Goal: Information Seeking & Learning: Find specific fact

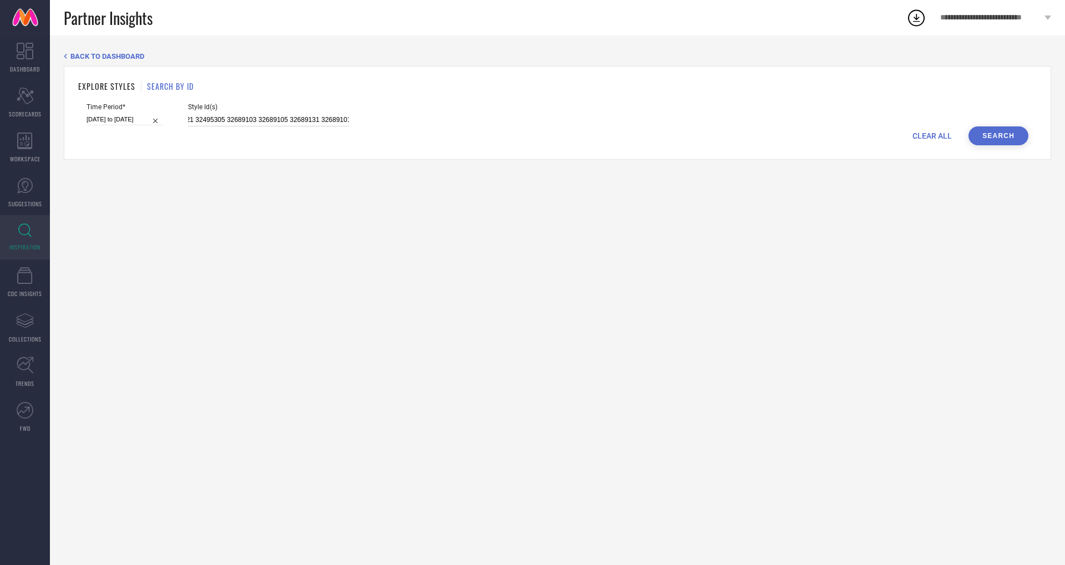
scroll to position [0, 933]
drag, startPoint x: 176, startPoint y: 118, endPoint x: 384, endPoint y: 125, distance: 208.1
click at [384, 125] on div "Time Period* [DATE] to [DATE] Style Id(s) 32689093 32689121 32689128 32689107 3…" at bounding box center [558, 114] width 942 height 23
paste input "31418275 30113602 30113562 31570005 24090838 34798184 11154294 27741342 2629628…"
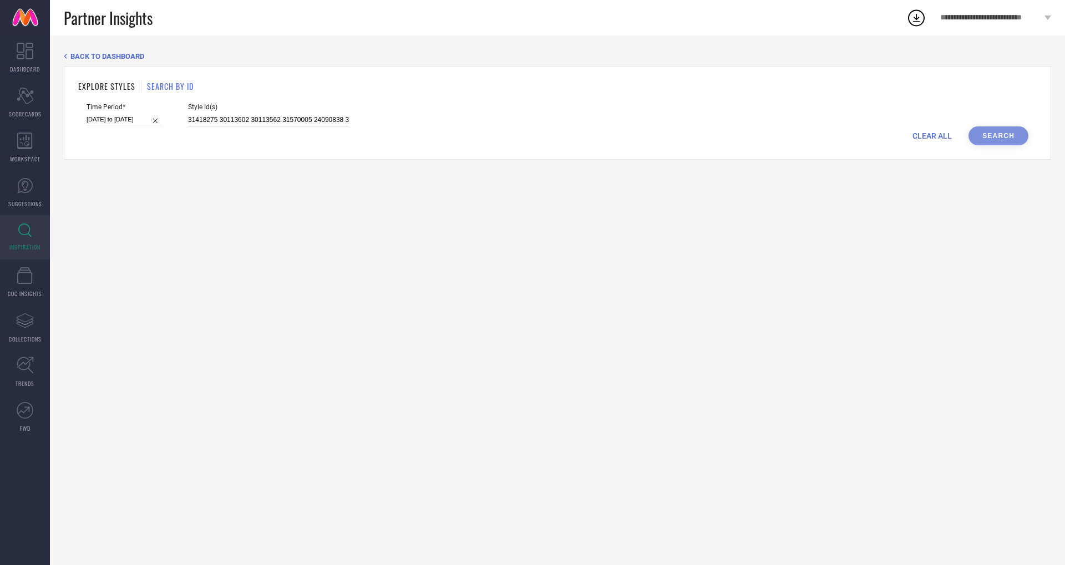
scroll to position [0, 1091]
type input "31418275 30113602 30113562 31570005 24090838 34798184 11154294 27741342 2629628…"
click at [1003, 140] on button "Search" at bounding box center [998, 135] width 60 height 19
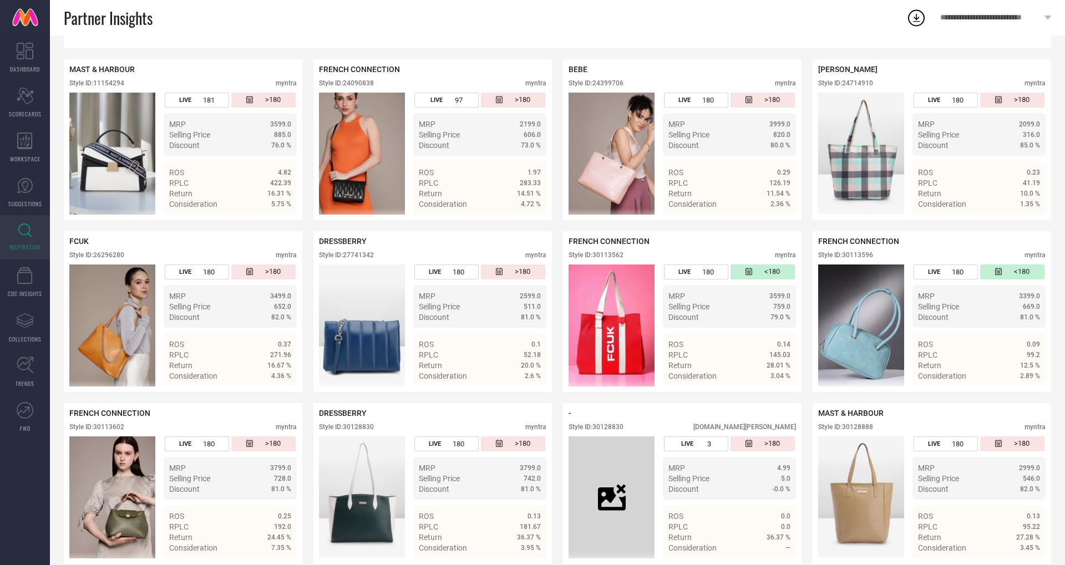
scroll to position [224, 0]
click at [602, 82] on div "Style ID: 24399706" at bounding box center [595, 83] width 55 height 8
click at [607, 82] on div "Style ID: 24399706" at bounding box center [595, 83] width 55 height 8
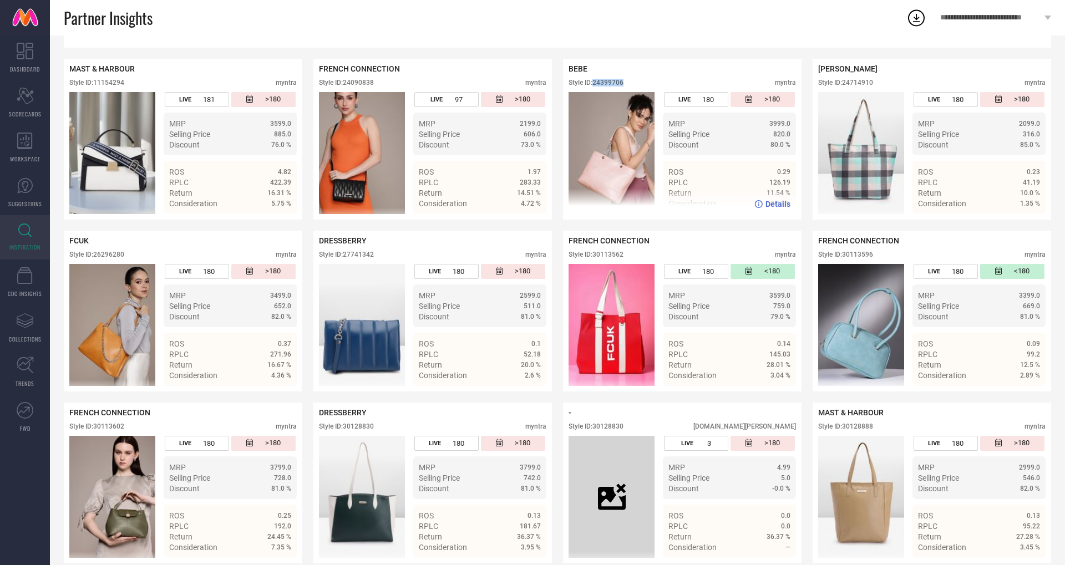
copy div "24399706"
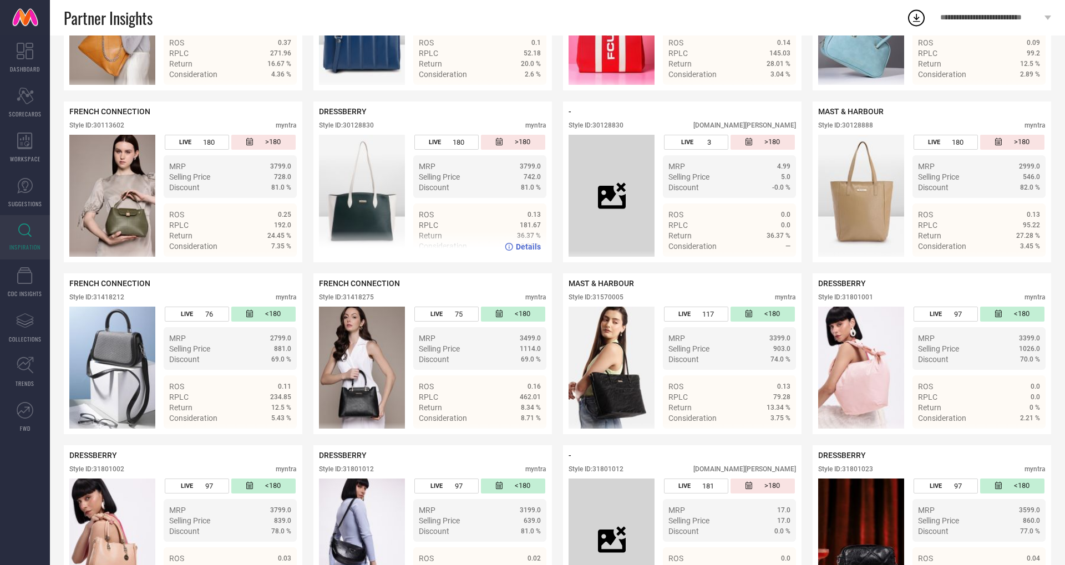
scroll to position [536, 0]
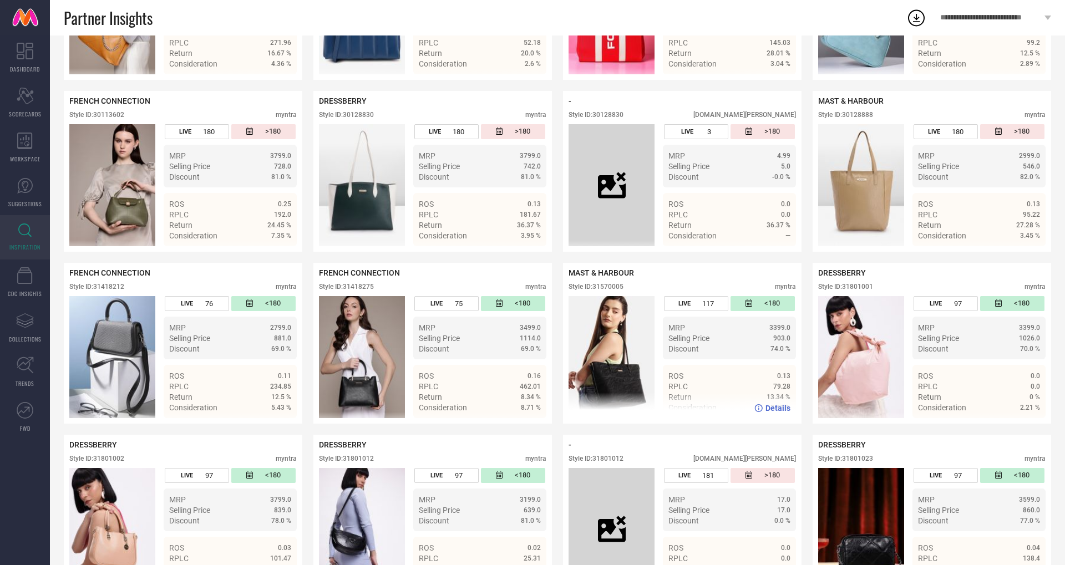
click at [611, 283] on div "Style ID: 31570005" at bounding box center [595, 287] width 55 height 8
copy div "31570005"
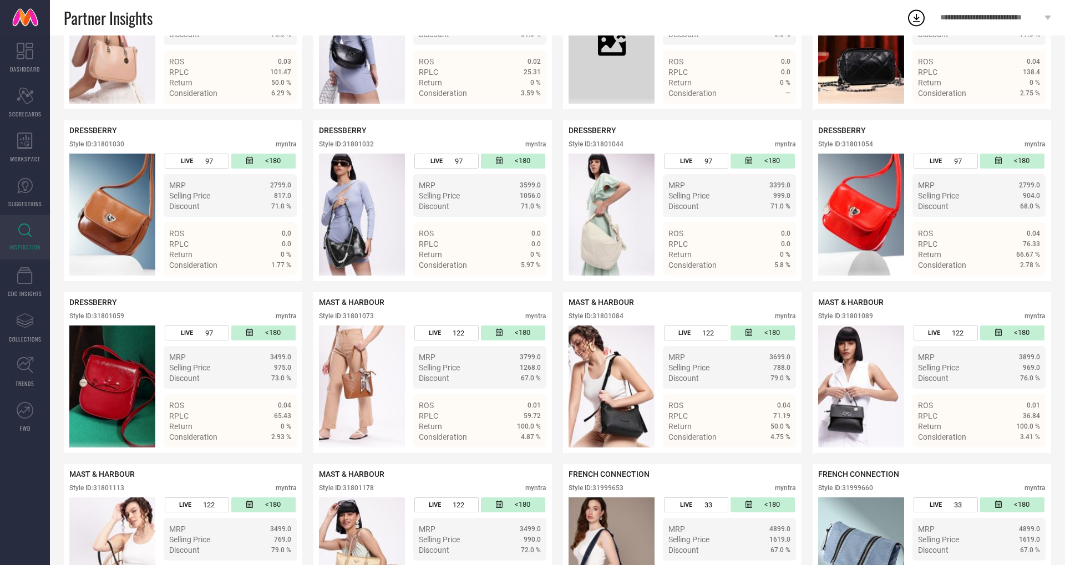
scroll to position [1024, 0]
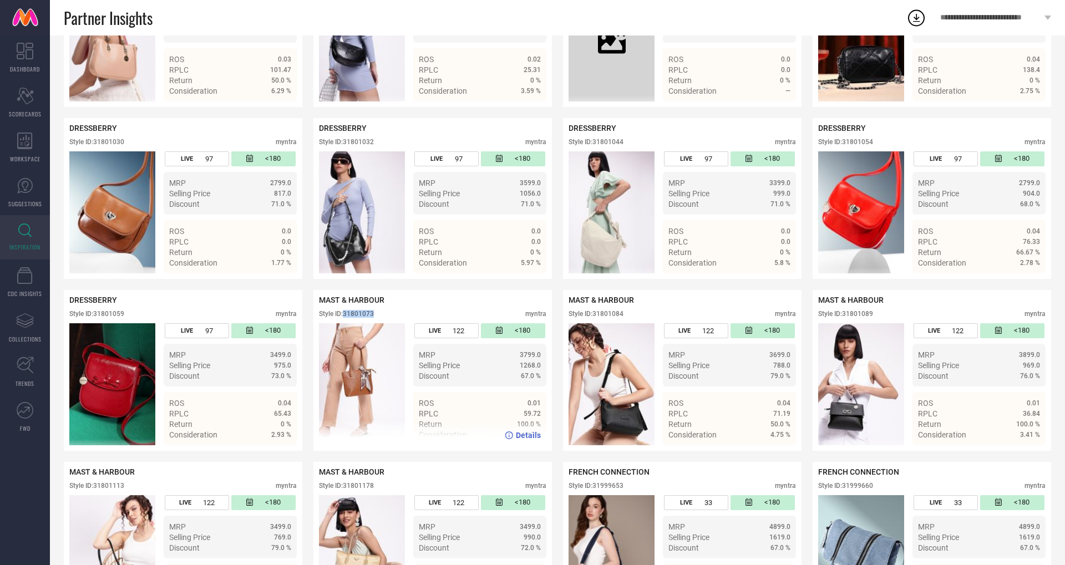
drag, startPoint x: 344, startPoint y: 311, endPoint x: 410, endPoint y: 311, distance: 66.0
click at [410, 311] on div "Style ID: 31801073 myntra" at bounding box center [432, 316] width 227 height 13
copy div "31801073"
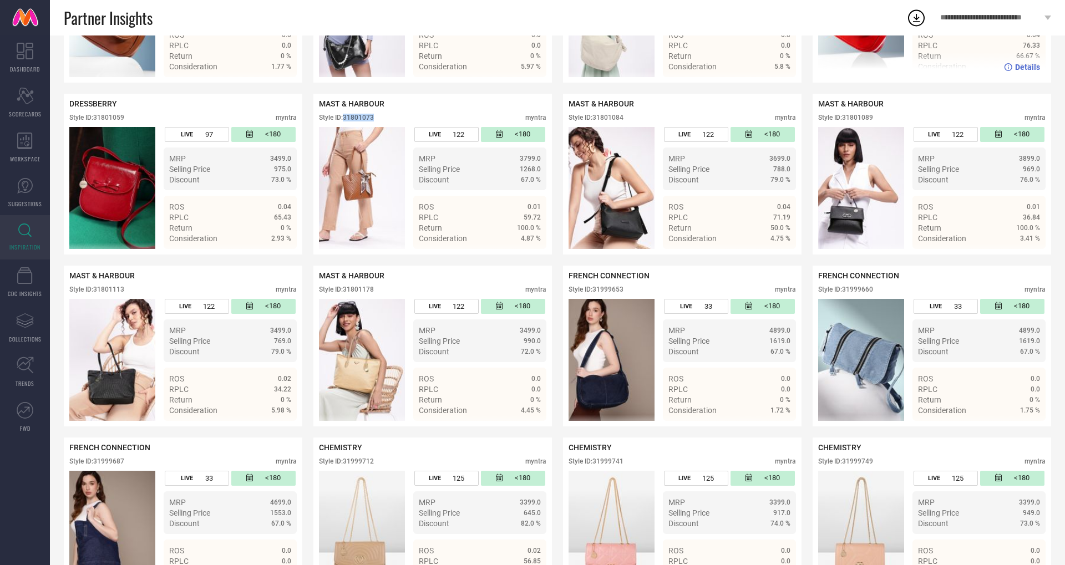
scroll to position [1222, 0]
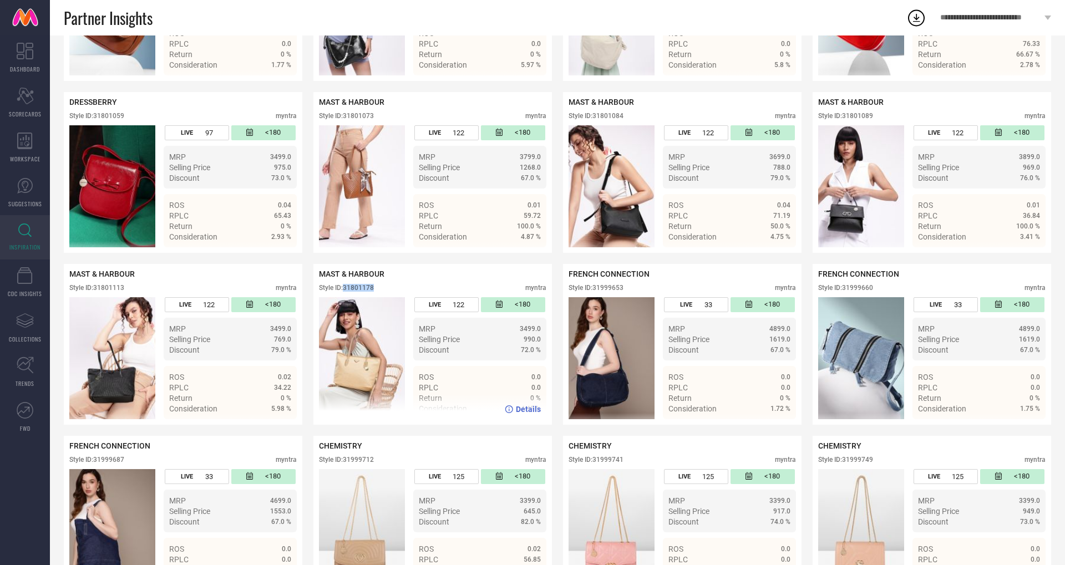
drag, startPoint x: 345, startPoint y: 287, endPoint x: 394, endPoint y: 284, distance: 48.3
click at [394, 284] on div "Style ID: 31801178 myntra" at bounding box center [432, 290] width 227 height 13
copy div "31801178"
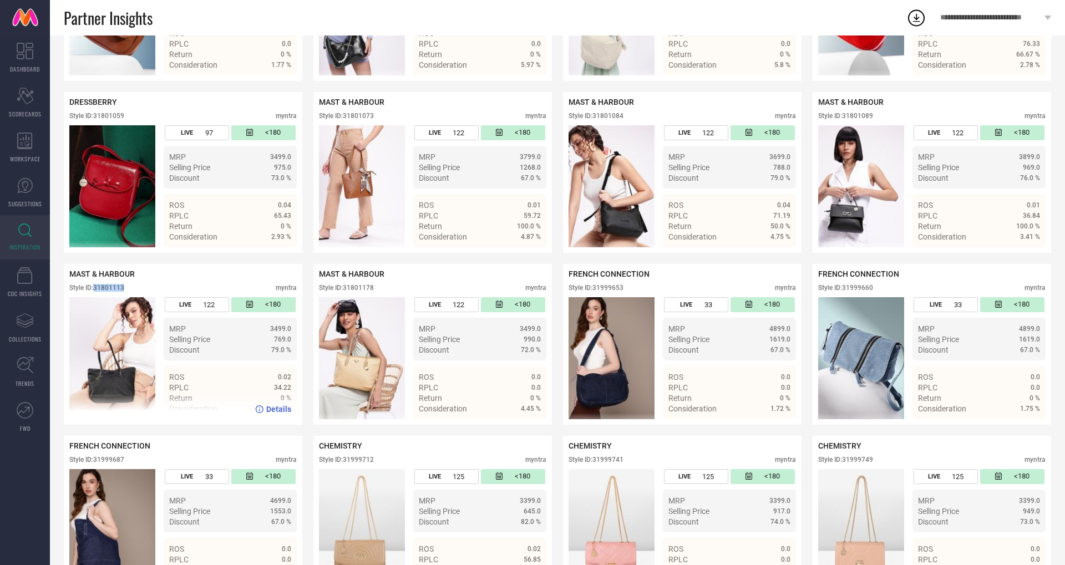
drag, startPoint x: 95, startPoint y: 288, endPoint x: 130, endPoint y: 289, distance: 35.5
click at [130, 289] on div "Style ID: 31801113 myntra" at bounding box center [182, 290] width 227 height 13
copy div "31801113"
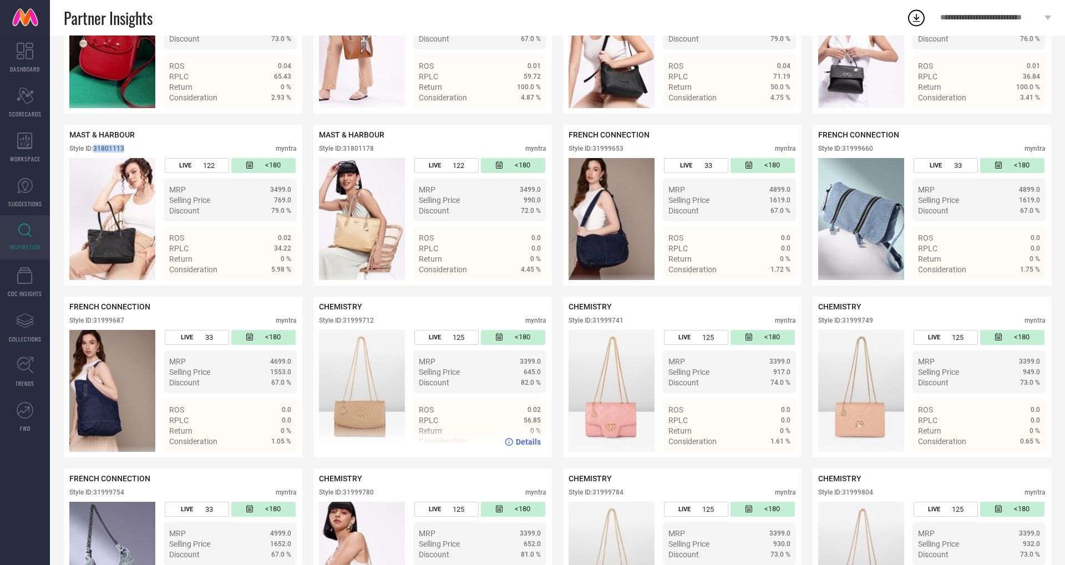
scroll to position [1384, 0]
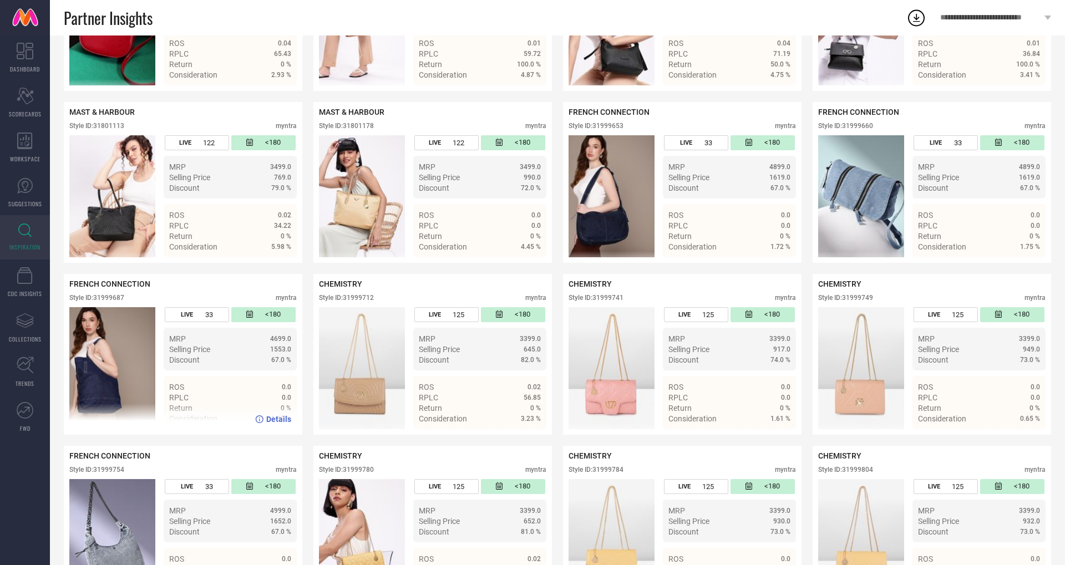
click at [116, 295] on div "Style ID: 31999687" at bounding box center [96, 298] width 55 height 8
copy div "31999687"
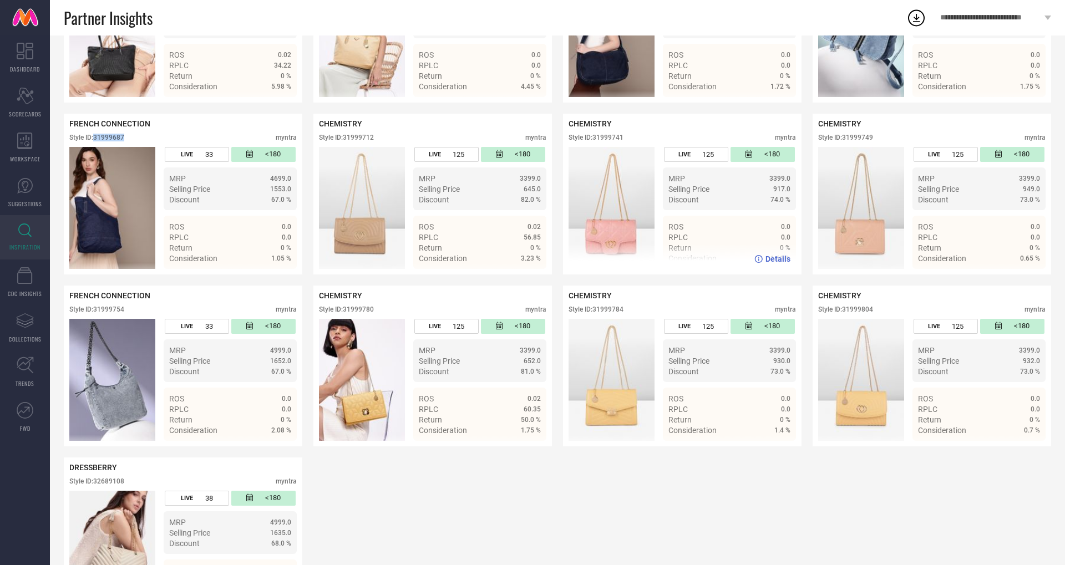
scroll to position [1614, 0]
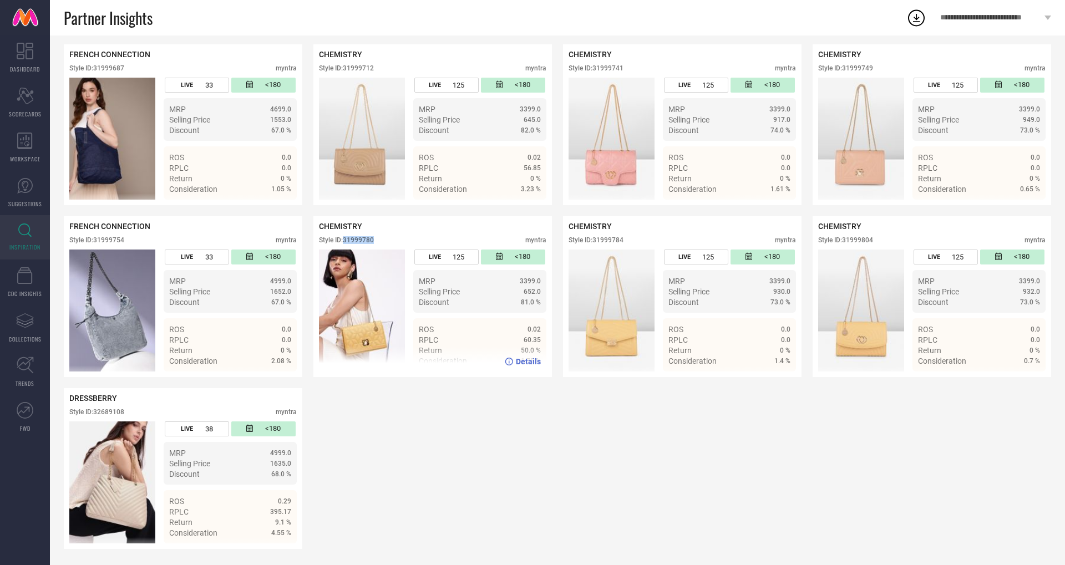
drag, startPoint x: 344, startPoint y: 239, endPoint x: 405, endPoint y: 239, distance: 61.0
click at [405, 239] on div "Style ID: 31999780 myntra" at bounding box center [432, 242] width 227 height 13
copy div "31999780"
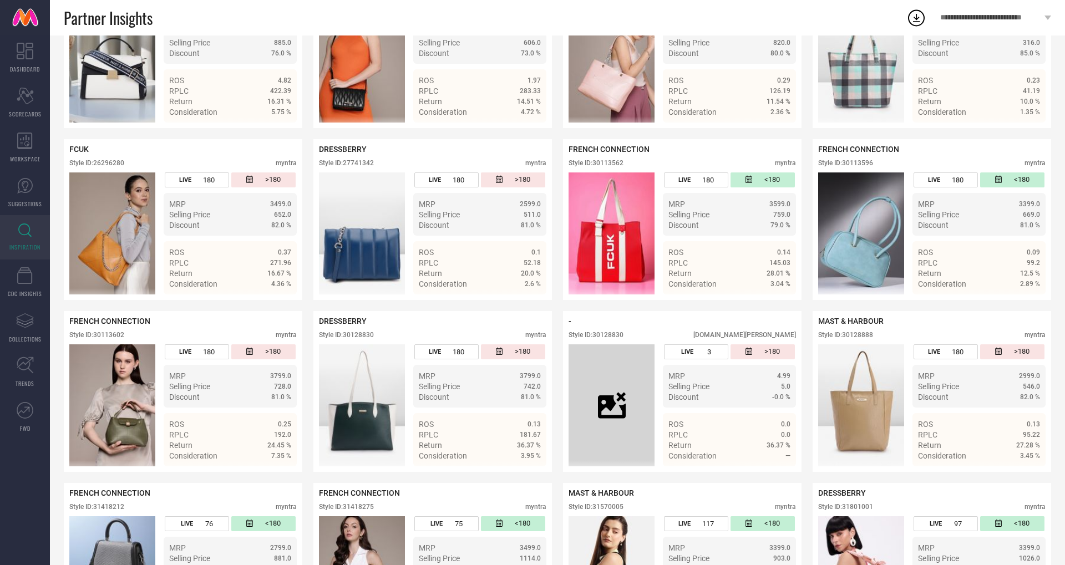
scroll to position [314, 0]
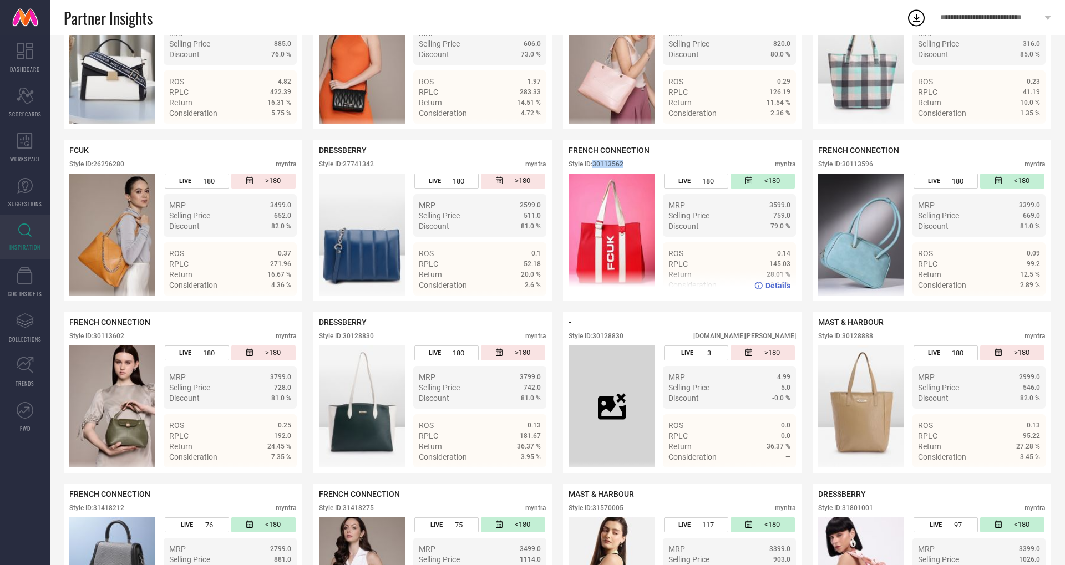
drag, startPoint x: 596, startPoint y: 163, endPoint x: 641, endPoint y: 164, distance: 44.9
click at [641, 164] on div "Style ID: 30113562 myntra" at bounding box center [681, 166] width 227 height 13
copy div "30113562"
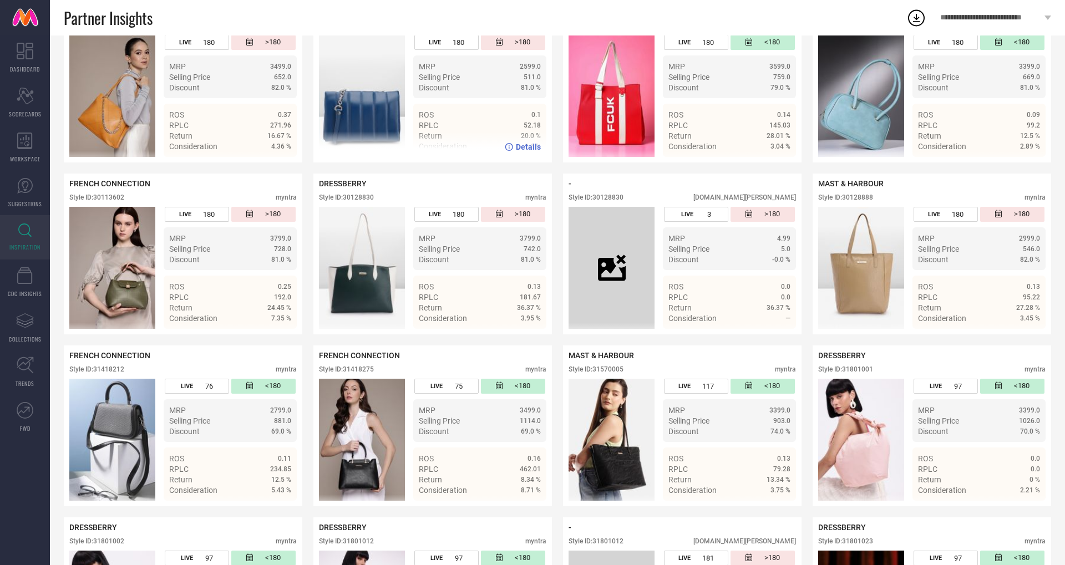
scroll to position [482, 0]
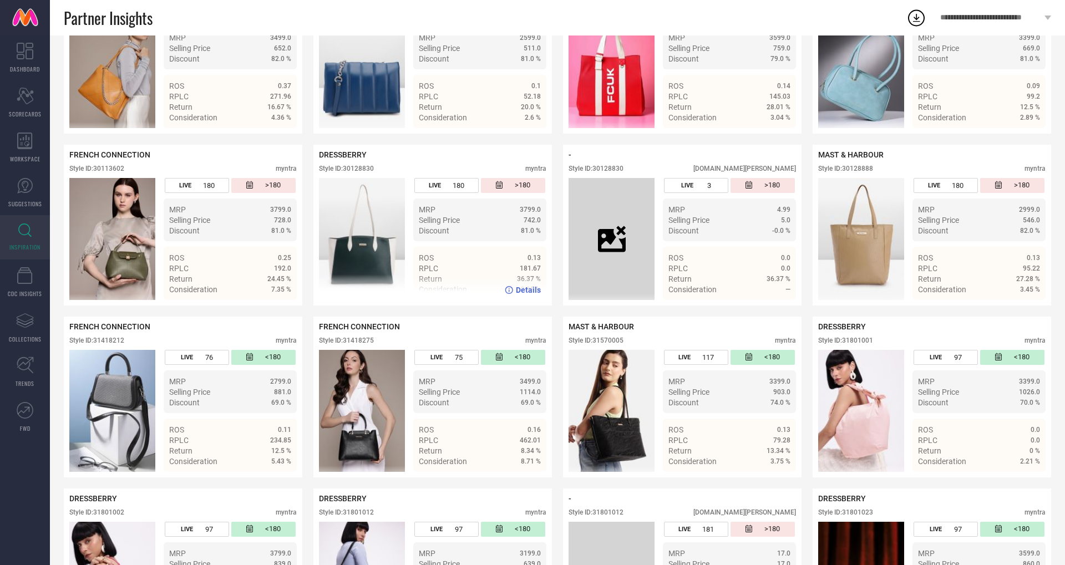
drag, startPoint x: 344, startPoint y: 167, endPoint x: 381, endPoint y: 166, distance: 37.2
click at [382, 166] on div "Style ID: 30128830 myntra" at bounding box center [432, 171] width 227 height 13
drag, startPoint x: 375, startPoint y: 167, endPoint x: 345, endPoint y: 166, distance: 30.0
click at [345, 166] on div "Style ID: 30128830" at bounding box center [346, 169] width 55 height 8
copy div "30128830"
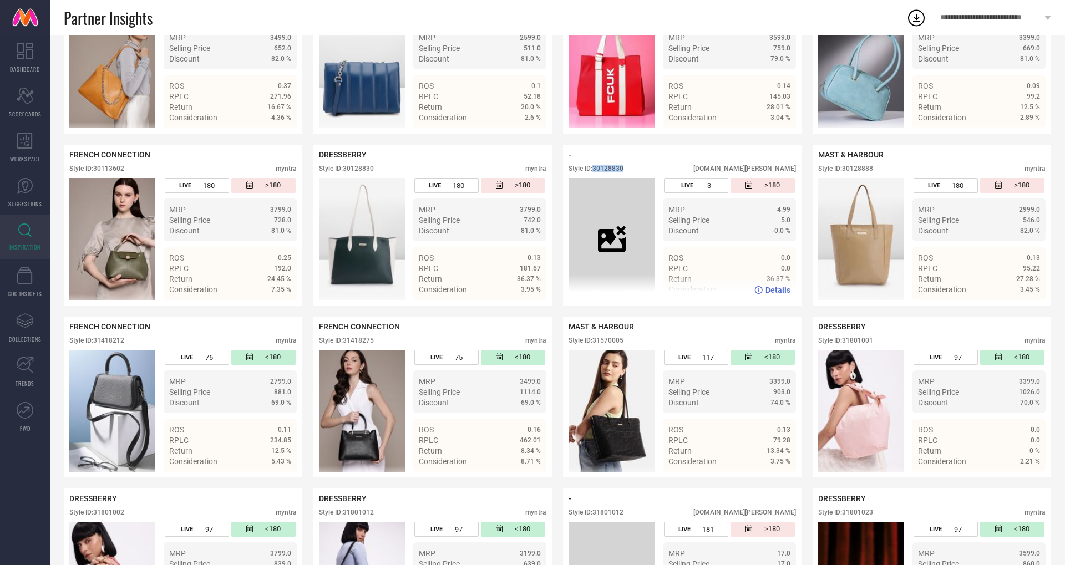
drag, startPoint x: 596, startPoint y: 168, endPoint x: 636, endPoint y: 169, distance: 40.5
click at [636, 169] on div "Style ID: 30128830 [DOMAIN_NAME][PERSON_NAME]" at bounding box center [681, 171] width 227 height 13
copy div "30128830"
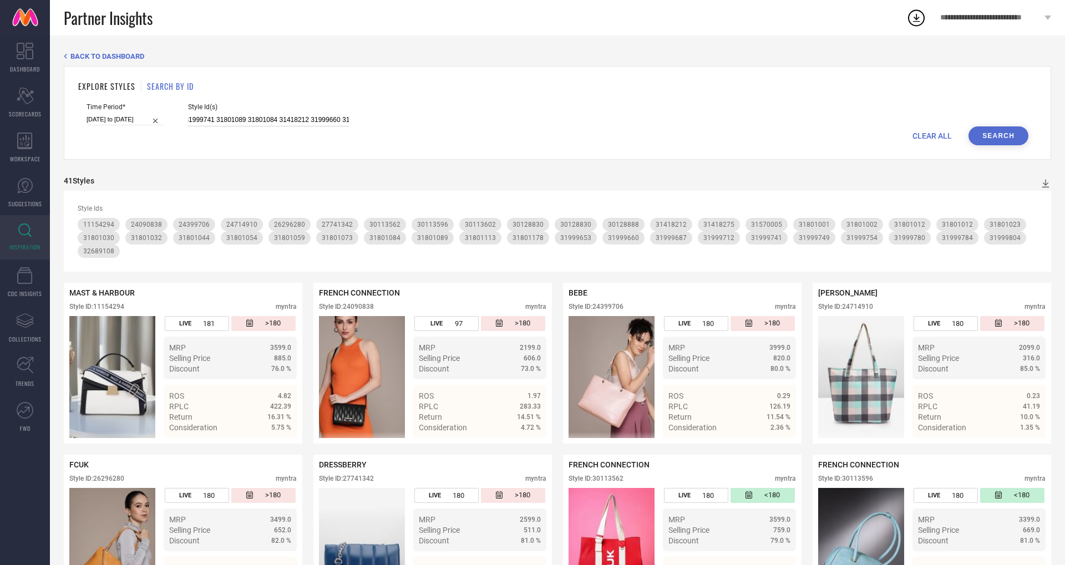
scroll to position [0, 1091]
drag, startPoint x: 176, startPoint y: 121, endPoint x: 556, endPoint y: 129, distance: 380.5
click at [556, 129] on form "Time Period* [DATE] to [DATE] Style Id(s) 31418275 30113602 30113562 31570005 2…" at bounding box center [557, 124] width 958 height 42
paste input "31801004 31999671 31800978 31801082 31801143 31801077 31999764 31999708 3199964…"
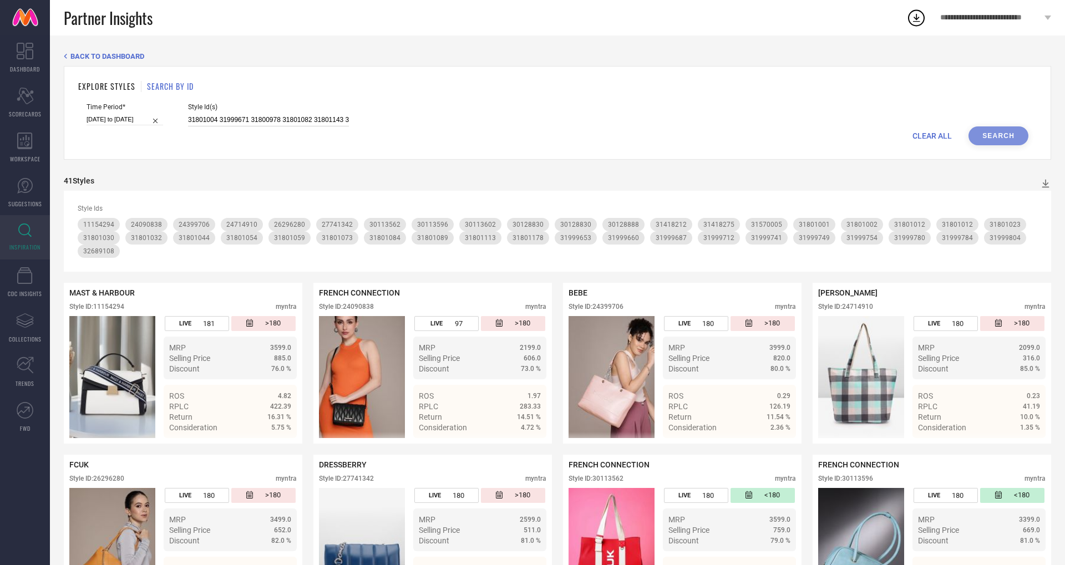
scroll to position [0, 841]
type input "31801004 31999671 31800978 31801082 31801143 31801077 31999764 31999708 3199964…"
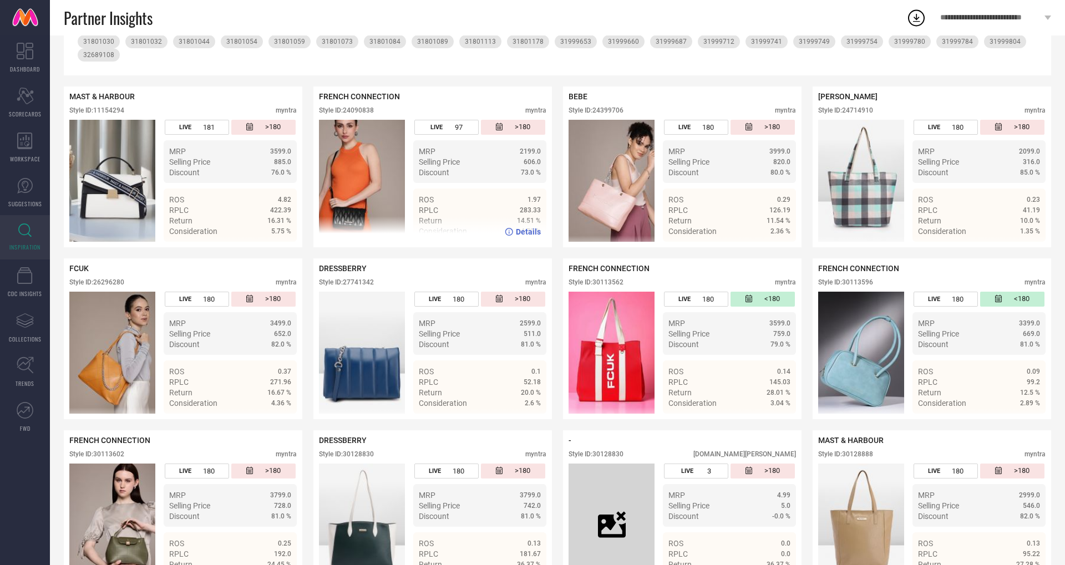
scroll to position [226, 0]
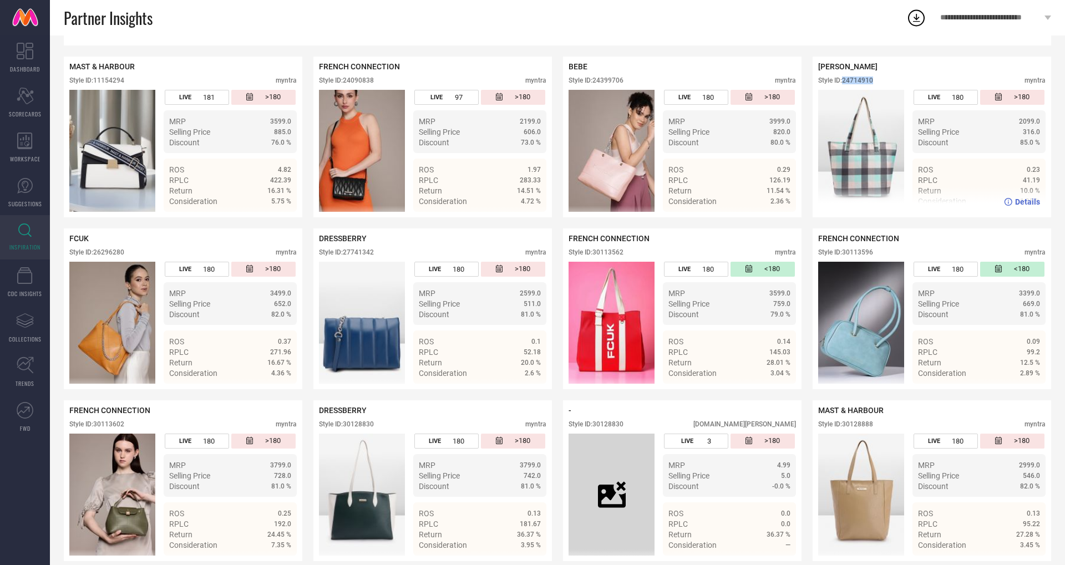
drag, startPoint x: 844, startPoint y: 78, endPoint x: 888, endPoint y: 78, distance: 43.8
click at [888, 78] on div "Style ID: 24714910 myntra" at bounding box center [931, 83] width 227 height 13
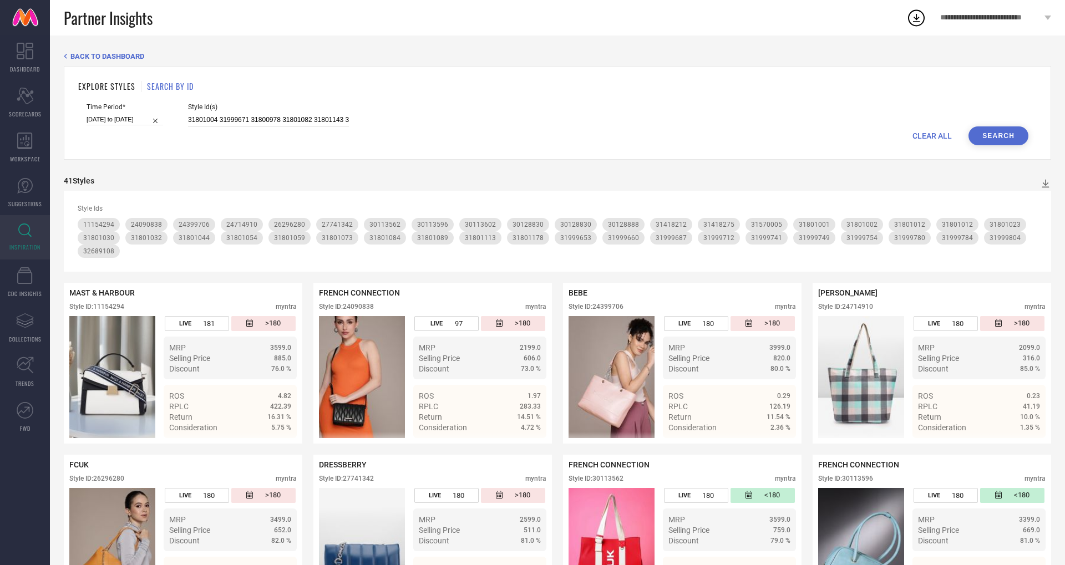
scroll to position [0, 841]
drag, startPoint x: 177, startPoint y: 119, endPoint x: 512, endPoint y: 90, distance: 336.1
click at [512, 90] on div "EXPLORE STYLES SEARCH BY ID Time Period* [DATE] to [DATE] Style Id(s) 31801004 …" at bounding box center [557, 113] width 987 height 94
drag, startPoint x: 336, startPoint y: 119, endPoint x: 145, endPoint y: 108, distance: 191.1
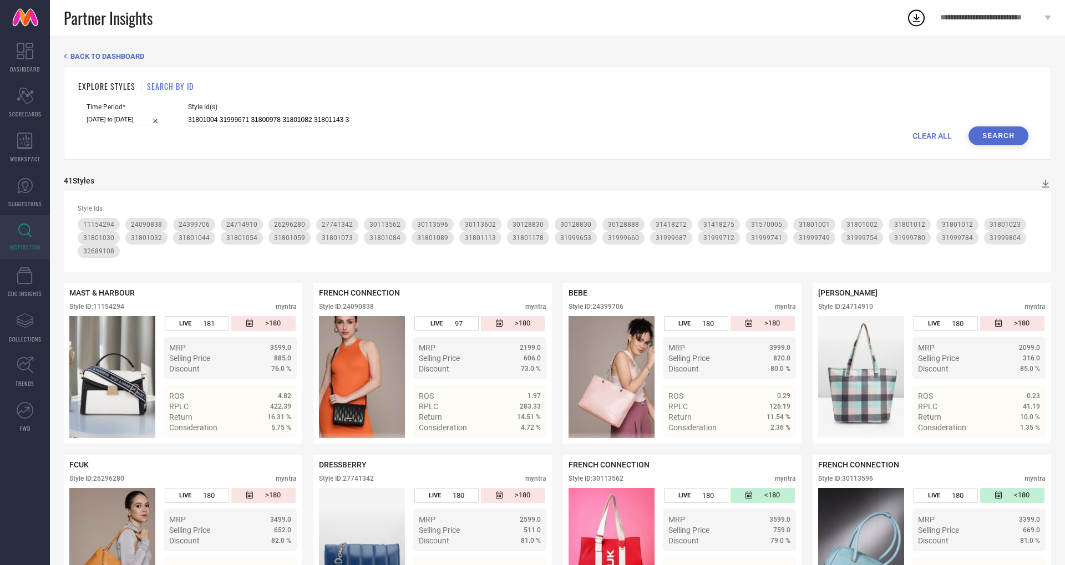
click at [145, 108] on div "Time Period* [DATE] to [DATE] Style Id(s) 31801004 31999671 31800978 31801082 3…" at bounding box center [558, 114] width 942 height 23
paste input "31801004 31999671 31800978 31801082 31801143 31801077 31999764 31999708 3199964…"
type input "31801004 31999671 31800978 31801082 31801143 31801077 31999764 31999708 3199964…"
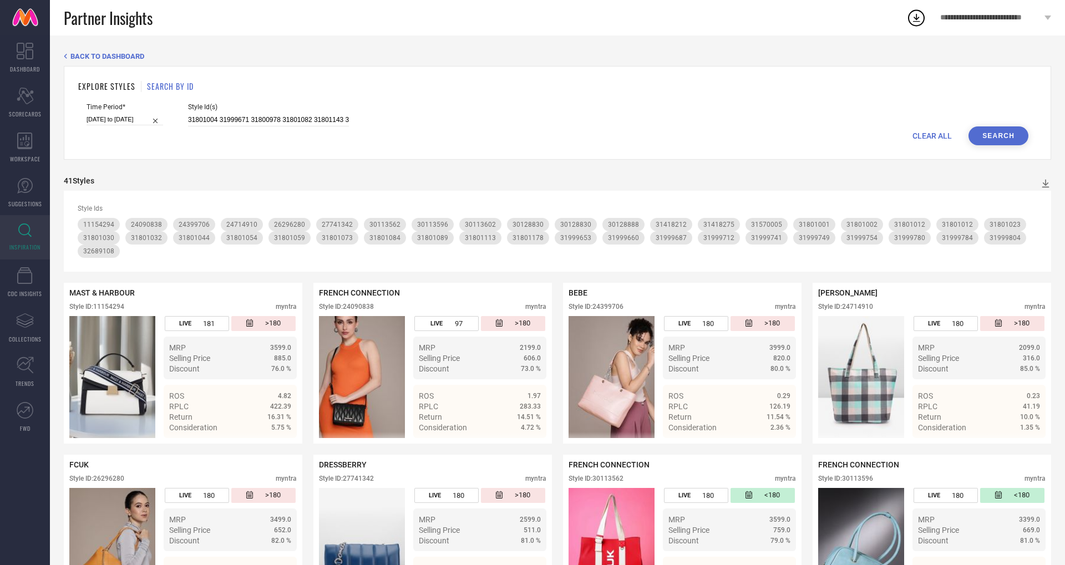
click at [1000, 136] on button "Search" at bounding box center [998, 135] width 60 height 19
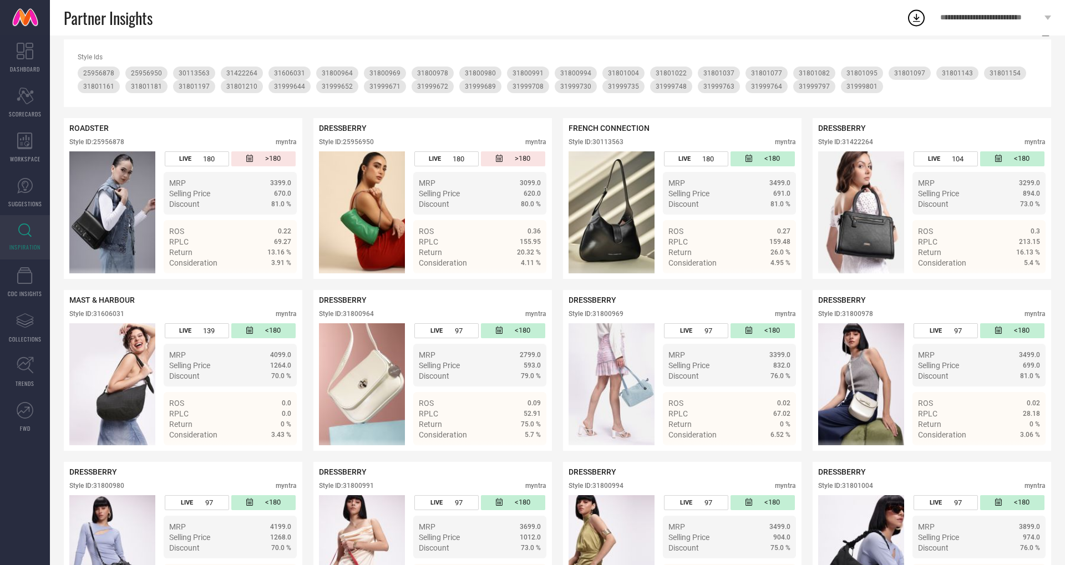
scroll to position [156, 0]
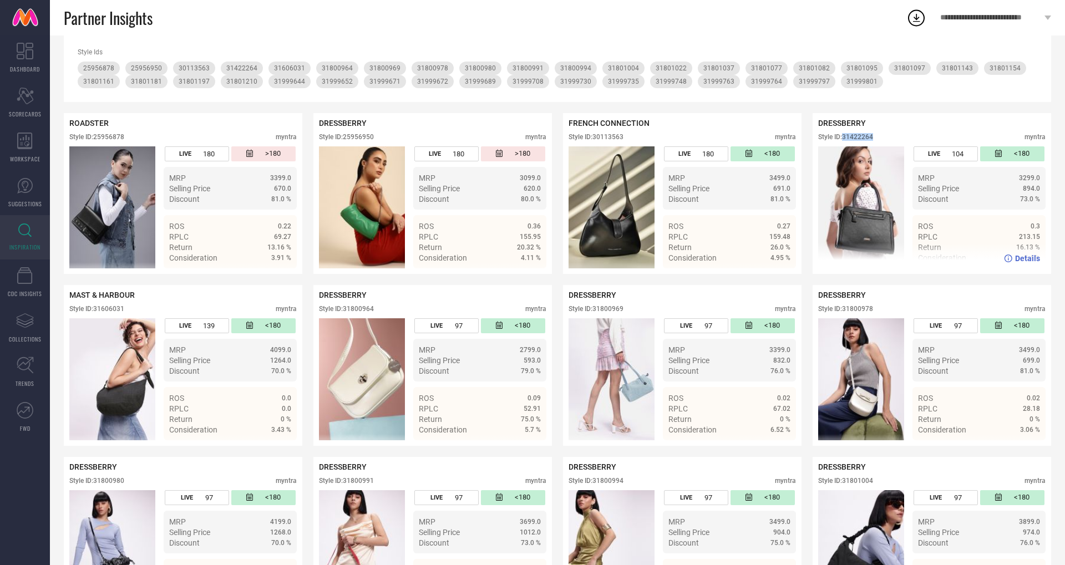
drag, startPoint x: 845, startPoint y: 135, endPoint x: 886, endPoint y: 135, distance: 41.0
click at [886, 135] on div "Style ID: 31422264 myntra" at bounding box center [931, 139] width 227 height 13
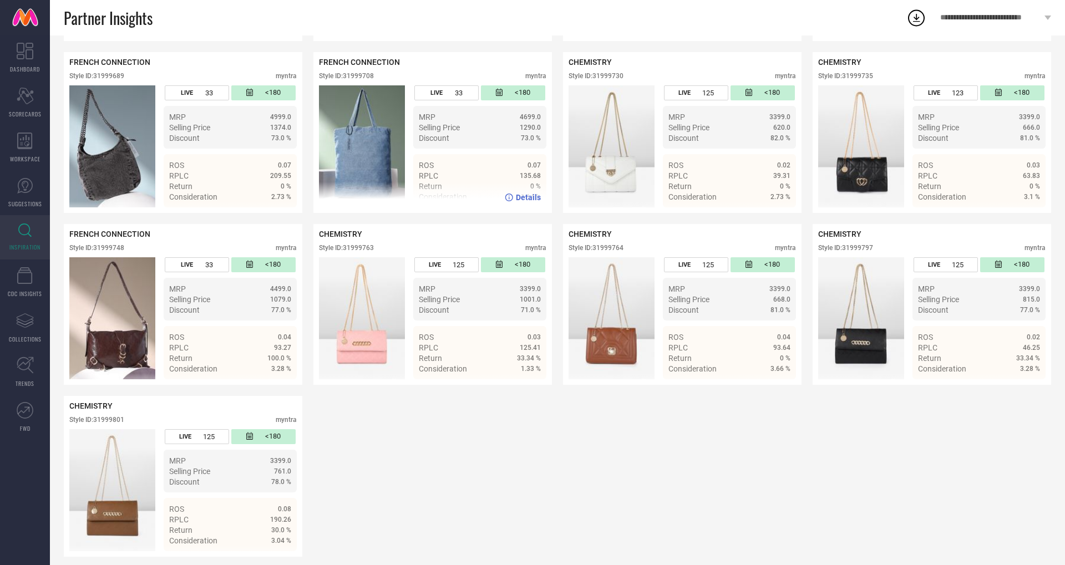
scroll to position [1421, 0]
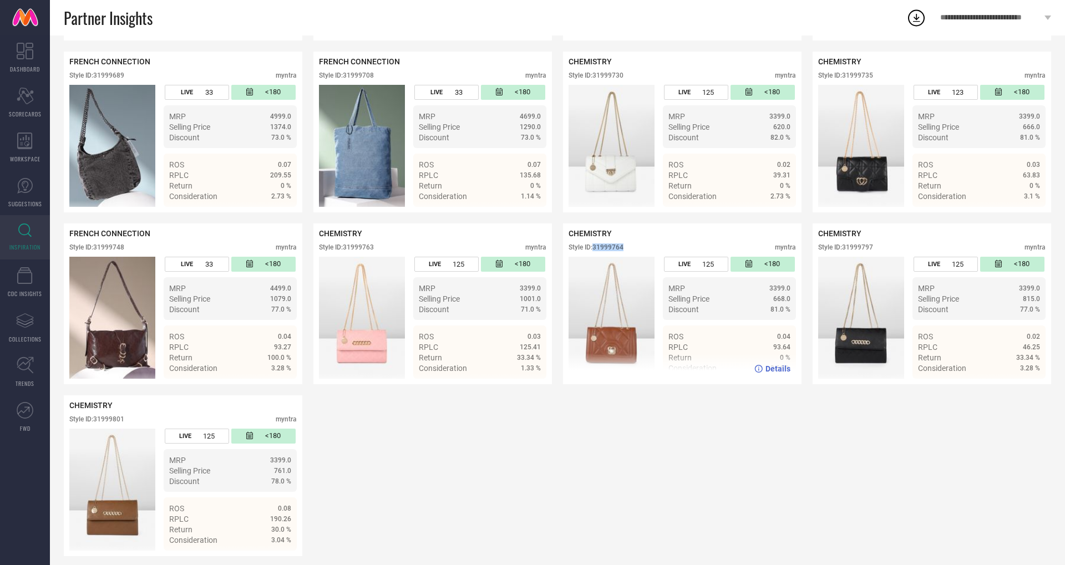
drag, startPoint x: 595, startPoint y: 248, endPoint x: 639, endPoint y: 251, distance: 43.9
click at [639, 251] on div "Style ID: 31999764 myntra" at bounding box center [681, 249] width 227 height 13
drag, startPoint x: 345, startPoint y: 247, endPoint x: 380, endPoint y: 247, distance: 35.5
click at [380, 247] on div "Style ID: 31999763 myntra" at bounding box center [432, 249] width 227 height 13
drag, startPoint x: 95, startPoint y: 419, endPoint x: 138, endPoint y: 418, distance: 42.7
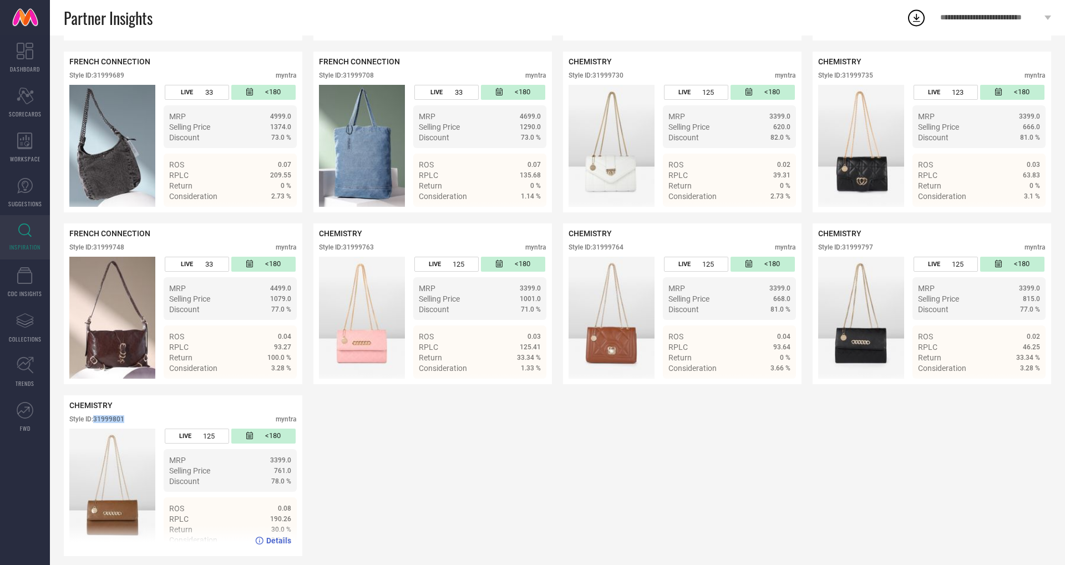
click at [138, 418] on div "Style ID: 31999801 myntra" at bounding box center [182, 421] width 227 height 13
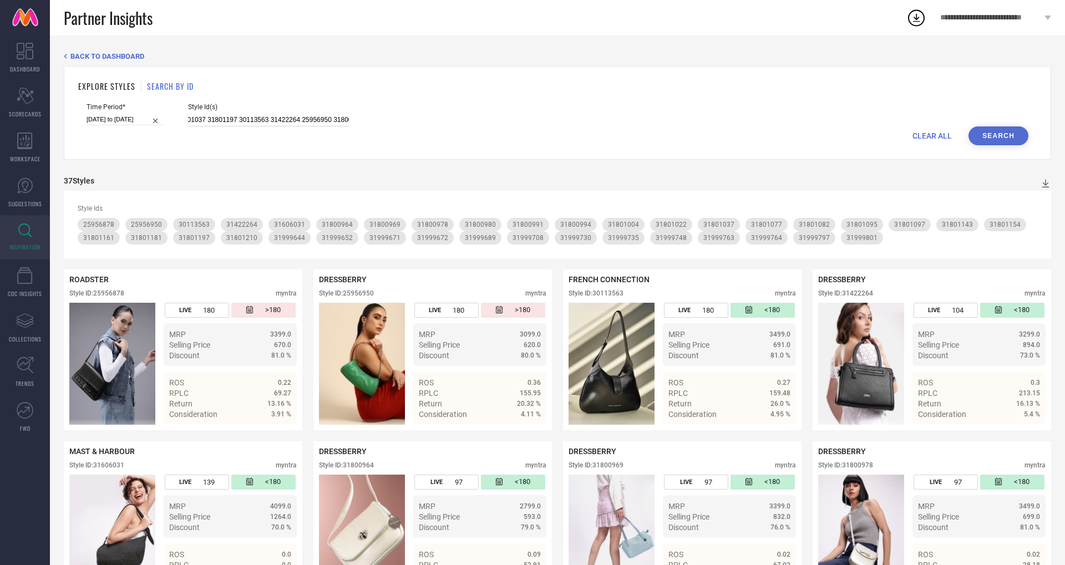
scroll to position [0, 998]
drag, startPoint x: 176, startPoint y: 119, endPoint x: 546, endPoint y: 108, distance: 369.5
click at [534, 111] on div "Time Period* [DATE] to [DATE] Style Id(s) 31801004 31999671 31800978 31801082 3…" at bounding box center [558, 114] width 942 height 23
drag, startPoint x: 335, startPoint y: 121, endPoint x: 156, endPoint y: 113, distance: 179.3
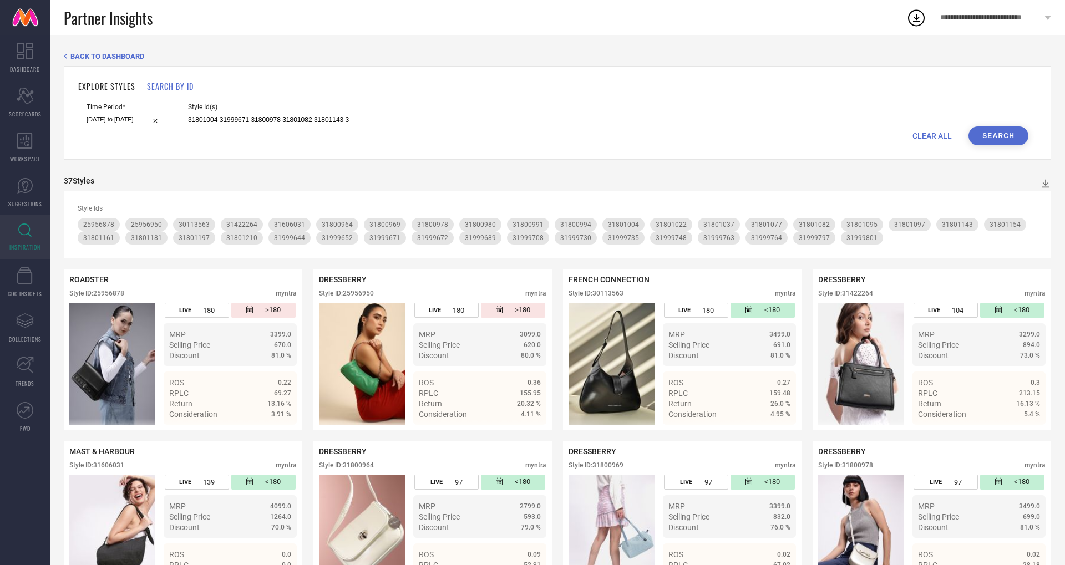
click at [156, 113] on div "Time Period* [DATE] to [DATE] Style Id(s) 31801004 31999671 31800978 31801082 3…" at bounding box center [558, 114] width 942 height 23
paste input "31801161 31999648 31999634 30113570 31418152 31606148 31800966 31999760 3199966…"
type input "31801161 31999648 31999634 30113570 31418152 31606148 31800966 31999760 3199966…"
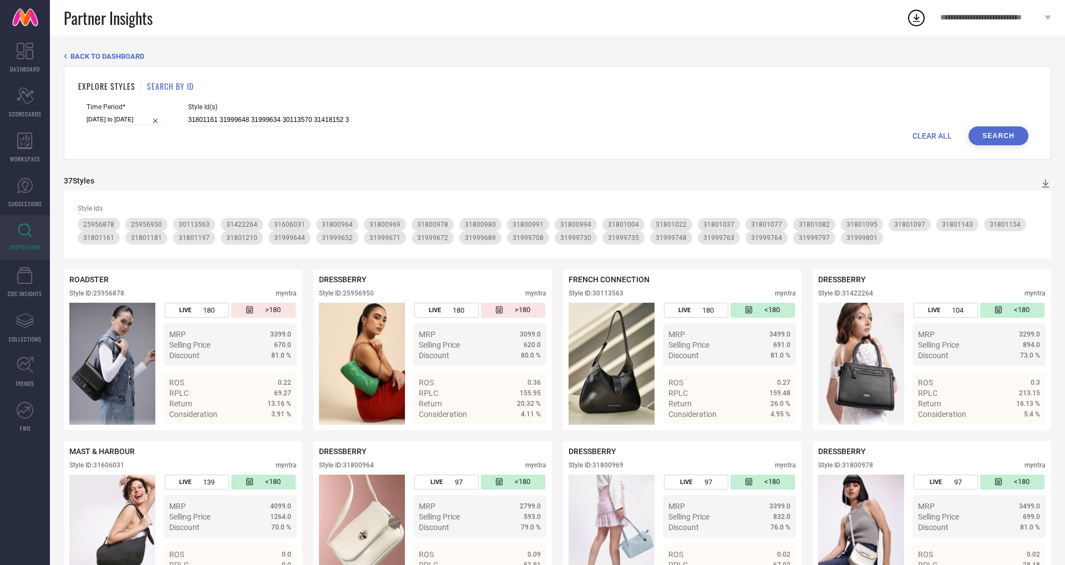
click at [979, 144] on button "Search" at bounding box center [998, 135] width 60 height 19
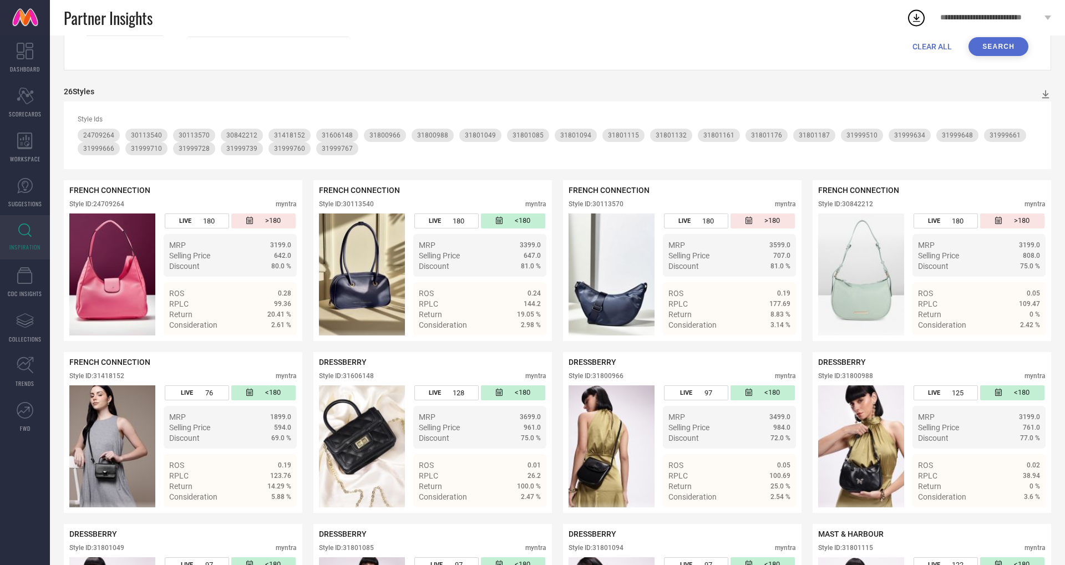
scroll to position [93, 0]
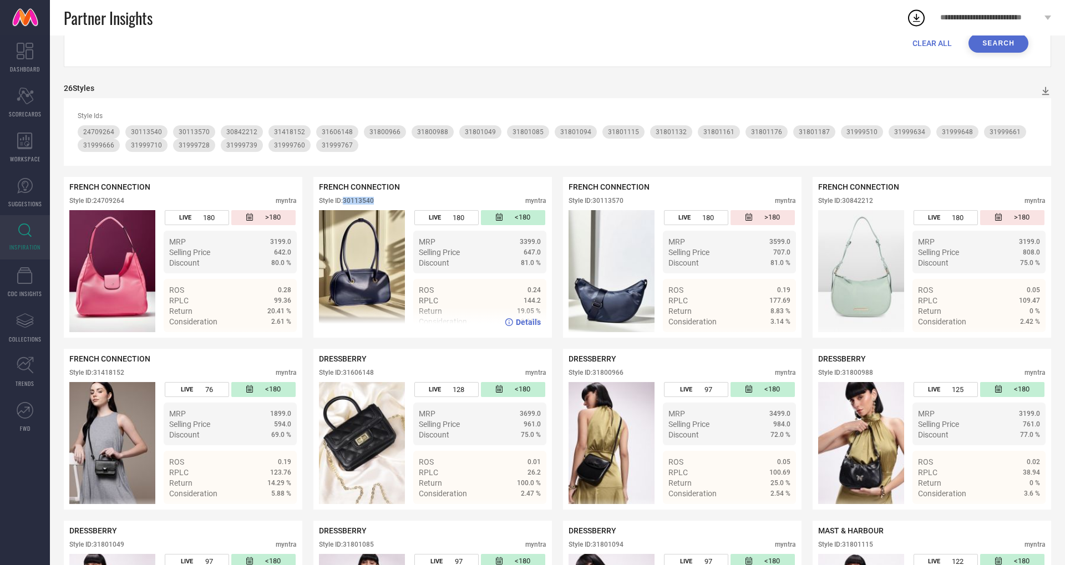
drag, startPoint x: 346, startPoint y: 200, endPoint x: 393, endPoint y: 198, distance: 46.6
click at [393, 198] on div "Style ID: 30113540 myntra" at bounding box center [432, 203] width 227 height 13
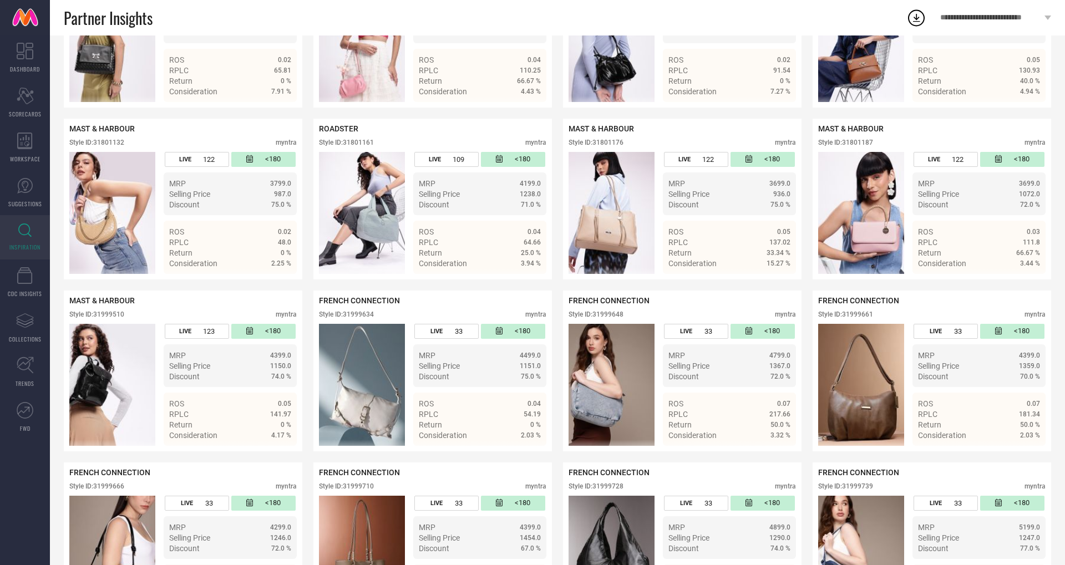
scroll to position [664, 0]
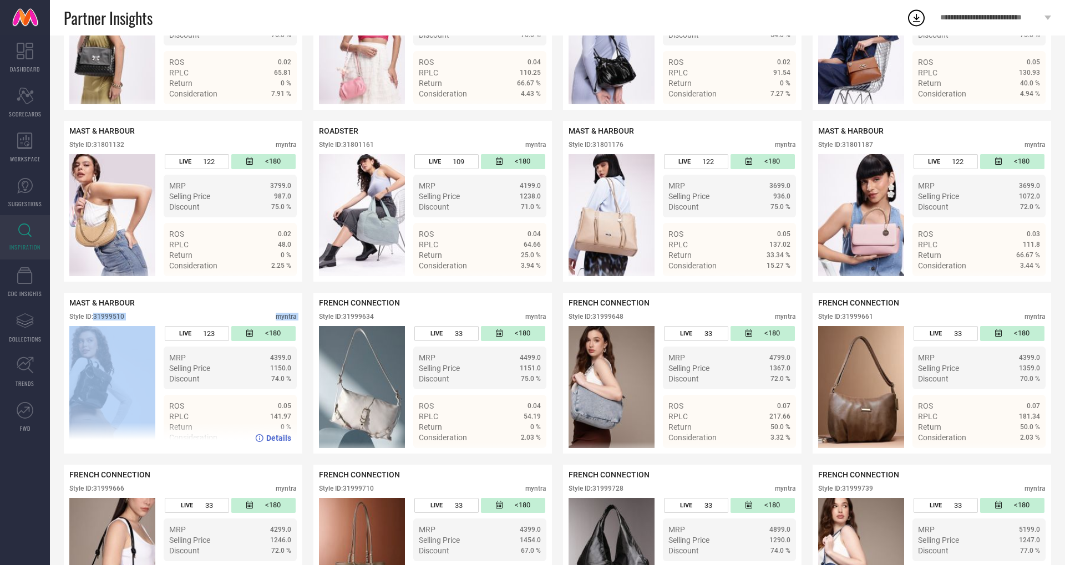
drag, startPoint x: 95, startPoint y: 315, endPoint x: 179, endPoint y: 326, distance: 83.8
click at [179, 326] on div "MAST & HARBOUR Style ID: 31999510 myntra LIVE 123 <180 MRP 4399.0 Selling Price…" at bounding box center [182, 373] width 227 height 150
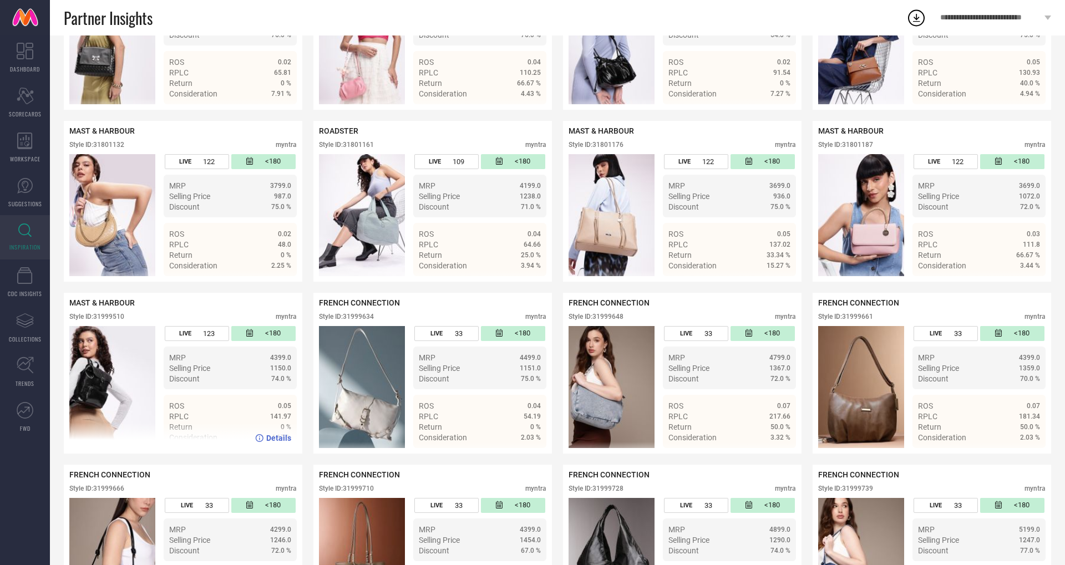
click at [186, 307] on div "MAST & HARBOUR Style ID: 31999510 myntra" at bounding box center [182, 312] width 227 height 28
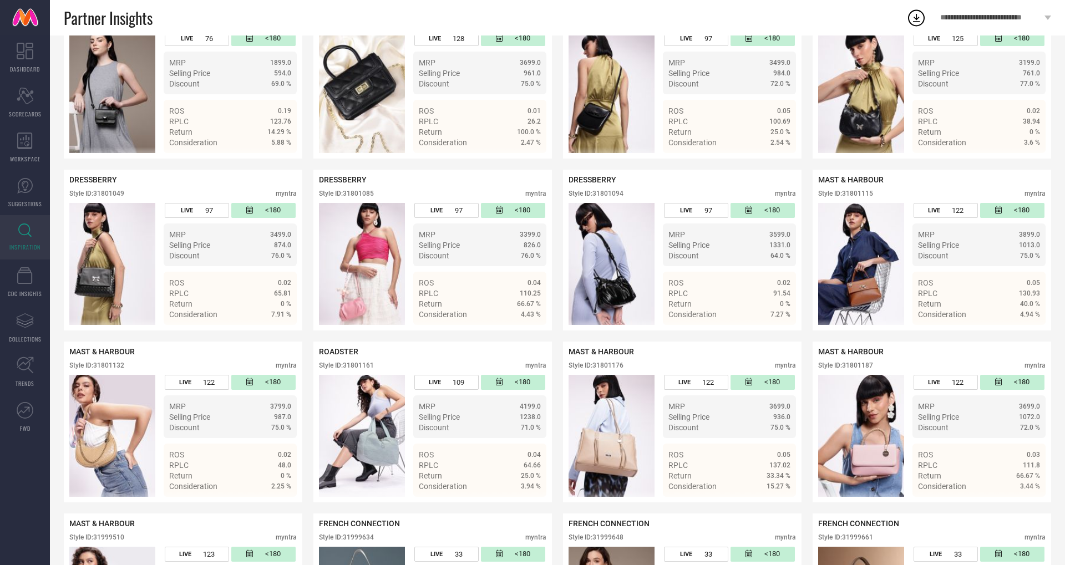
scroll to position [408, 0]
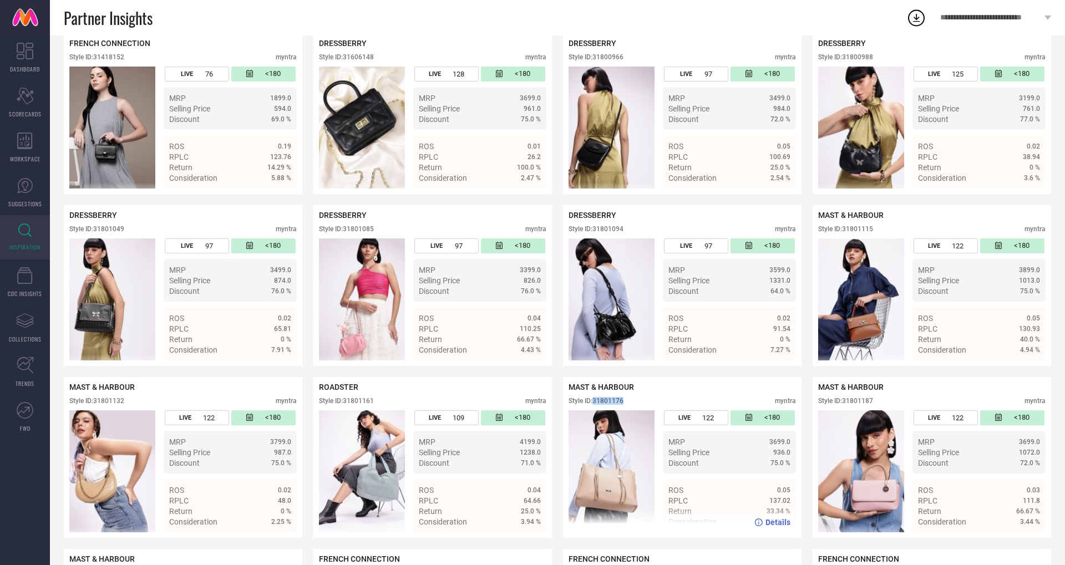
drag, startPoint x: 593, startPoint y: 402, endPoint x: 638, endPoint y: 402, distance: 44.9
click at [638, 402] on div "Style ID: 31801176 myntra" at bounding box center [681, 403] width 227 height 13
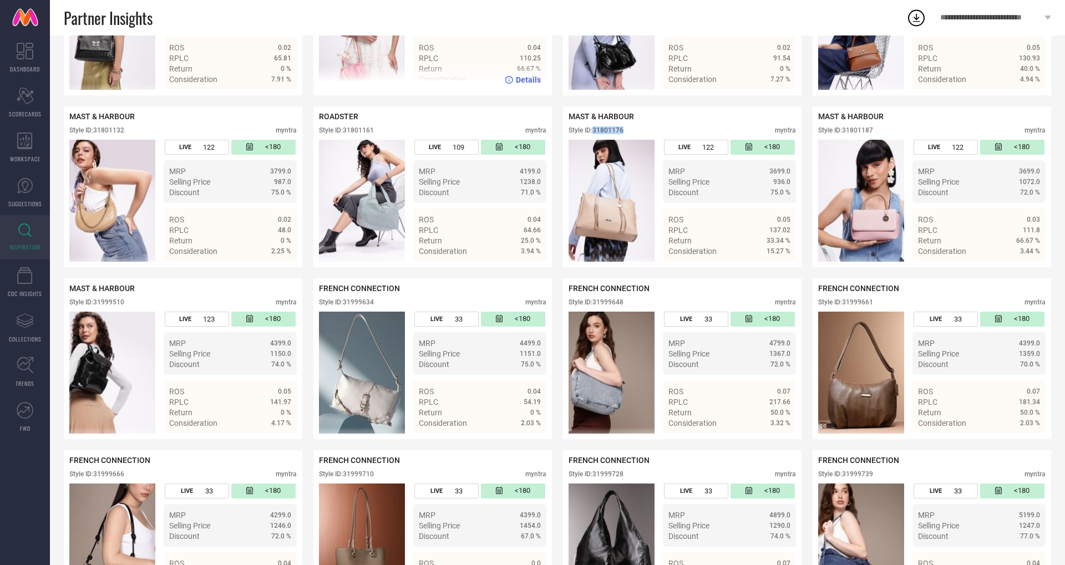
scroll to position [680, 0]
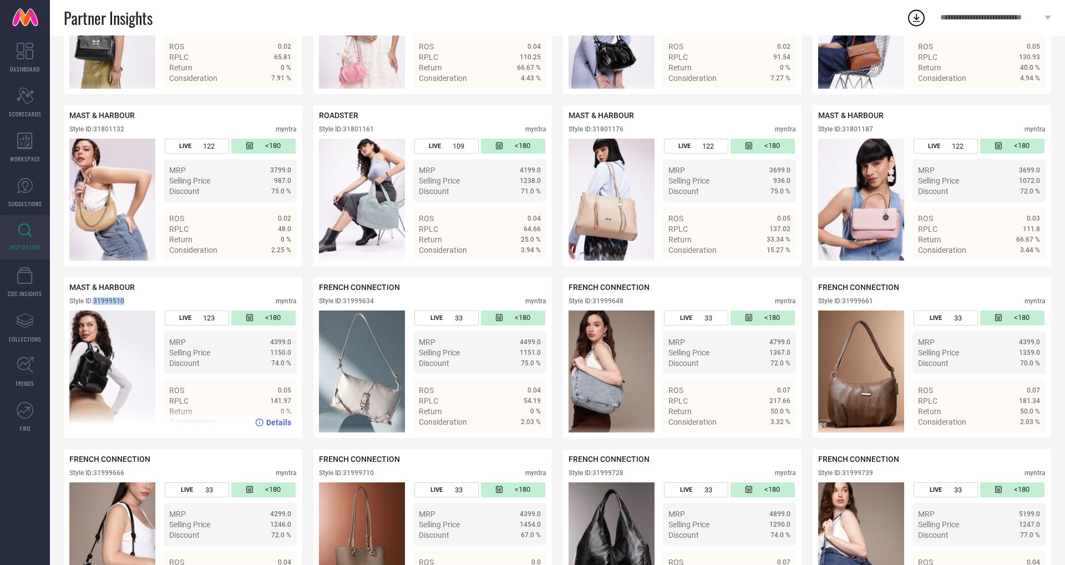
drag, startPoint x: 95, startPoint y: 299, endPoint x: 128, endPoint y: 301, distance: 32.2
click at [128, 301] on div "Style ID: 31999510 myntra" at bounding box center [182, 303] width 227 height 13
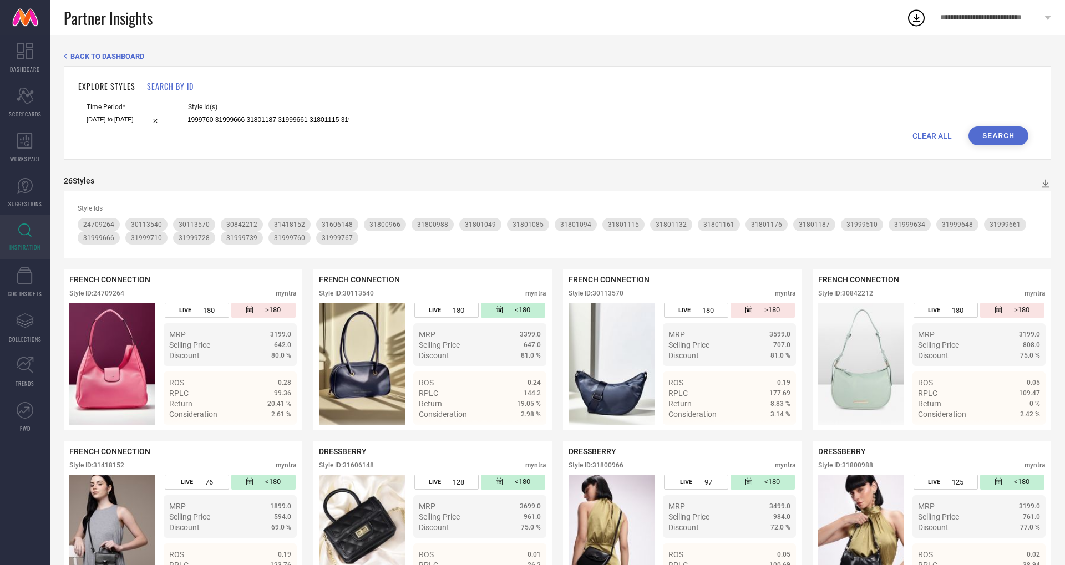
scroll to position [0, 650]
drag, startPoint x: 175, startPoint y: 120, endPoint x: 446, endPoint y: 115, distance: 270.7
click at [442, 123] on div "Time Period* [DATE] to [DATE] Style Id(s) 31801161 31999648 31999634 30113570 3…" at bounding box center [558, 114] width 942 height 23
paste input "31999728 31801046 31999678 31801203 31801011 31999742 31999680 31999706 3180105…"
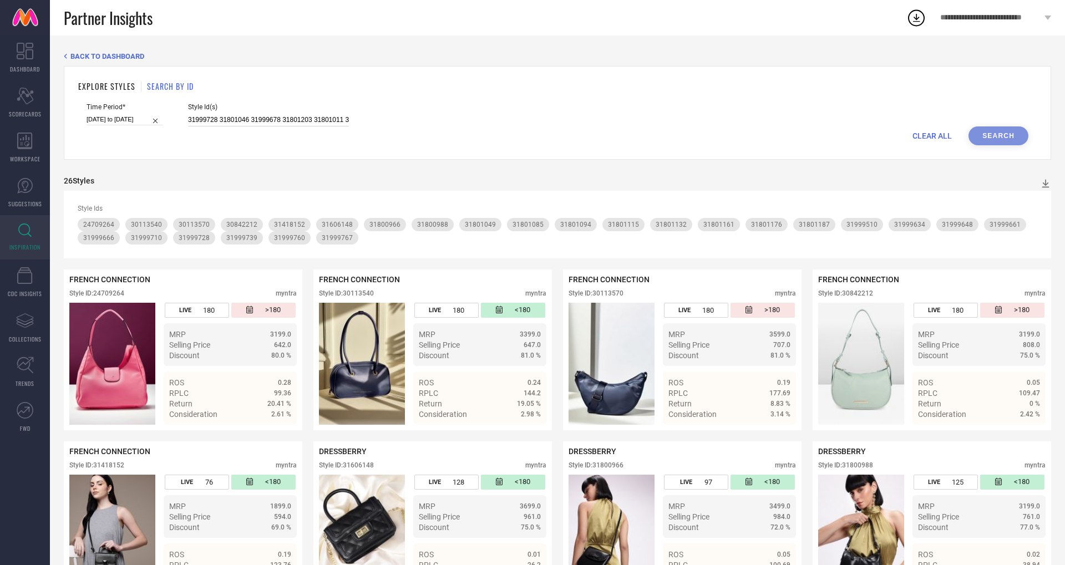
scroll to position [0, 1595]
type input "31999728 31801046 31999678 31801203 31801011 31999742 31999680 31999706 3180105…"
click at [1007, 143] on button "Search" at bounding box center [998, 135] width 60 height 19
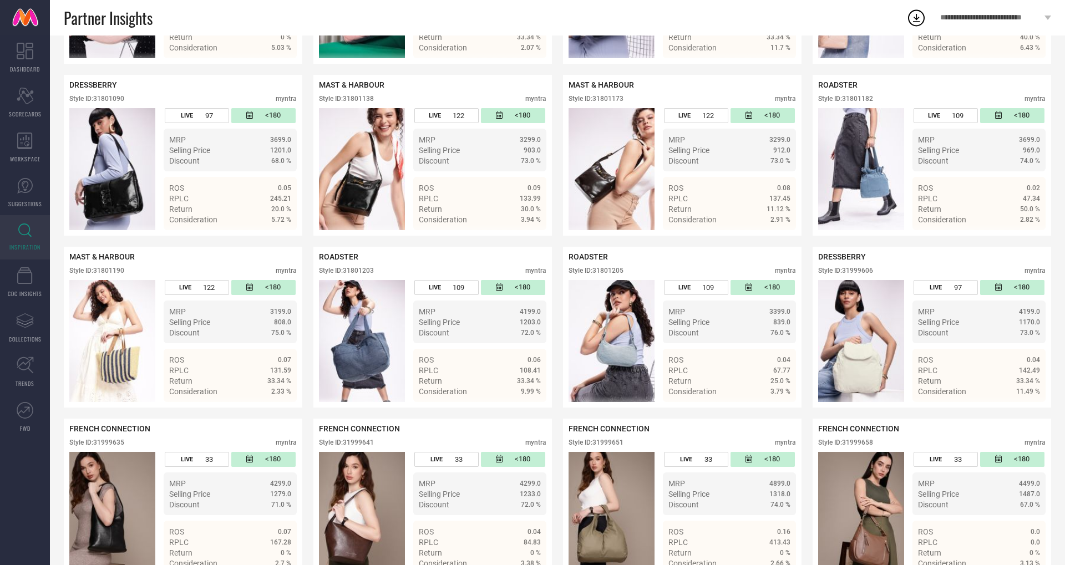
scroll to position [1070, 0]
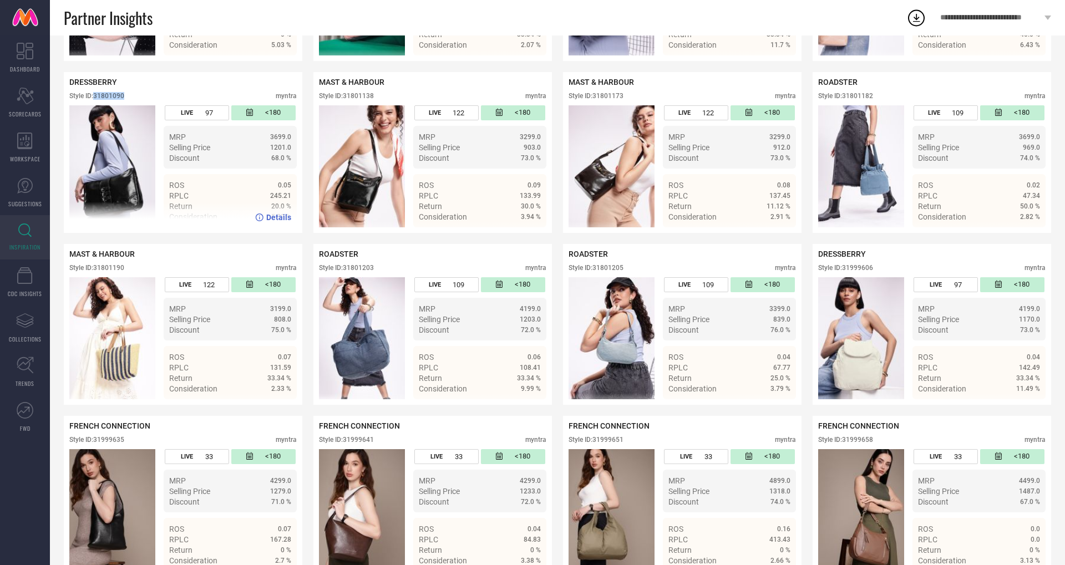
drag, startPoint x: 96, startPoint y: 95, endPoint x: 127, endPoint y: 93, distance: 30.6
click at [127, 93] on div "Style ID: 31801090 myntra" at bounding box center [182, 98] width 227 height 13
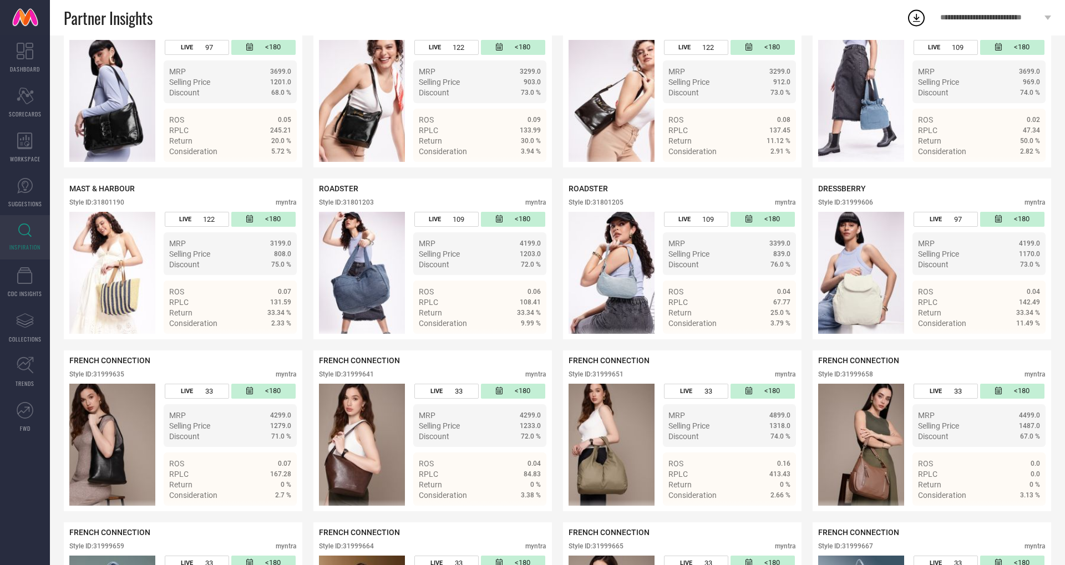
scroll to position [1148, 0]
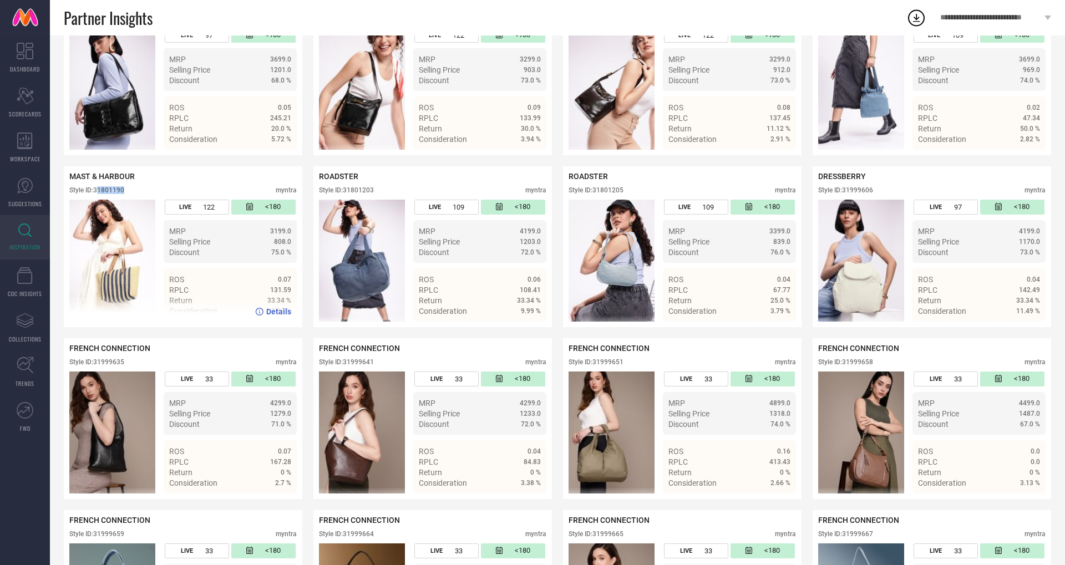
drag, startPoint x: 97, startPoint y: 189, endPoint x: 143, endPoint y: 189, distance: 45.5
click at [143, 189] on div "Style ID: 31801190 myntra" at bounding box center [182, 192] width 227 height 13
click at [111, 181] on div "MAST & HARBOUR Style ID: 31801190 myntra" at bounding box center [182, 186] width 227 height 28
drag, startPoint x: 95, startPoint y: 189, endPoint x: 143, endPoint y: 189, distance: 47.1
click at [143, 189] on div "Style ID: 31801190 myntra" at bounding box center [182, 192] width 227 height 13
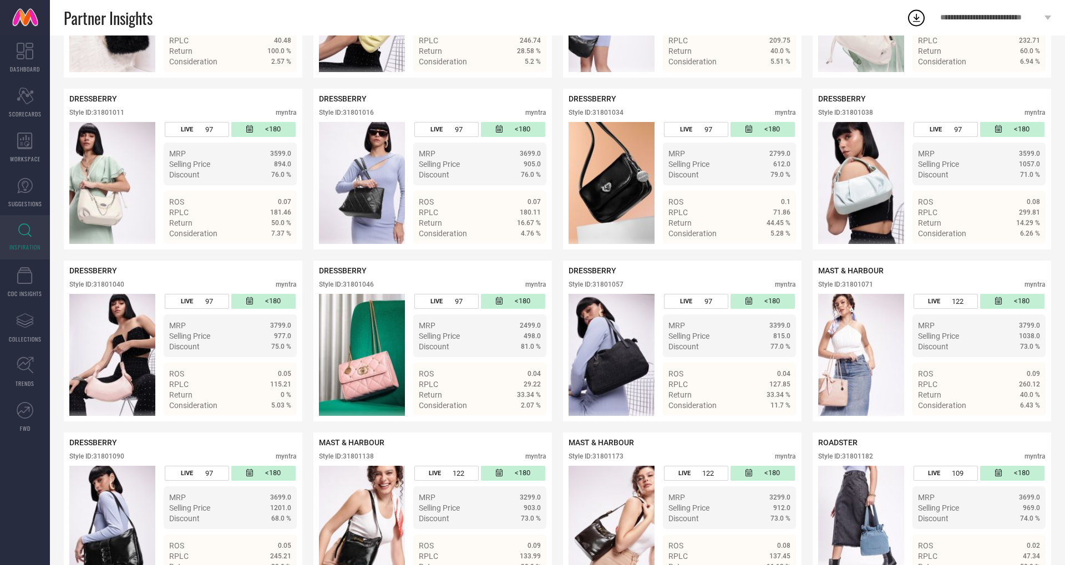
scroll to position [0, 0]
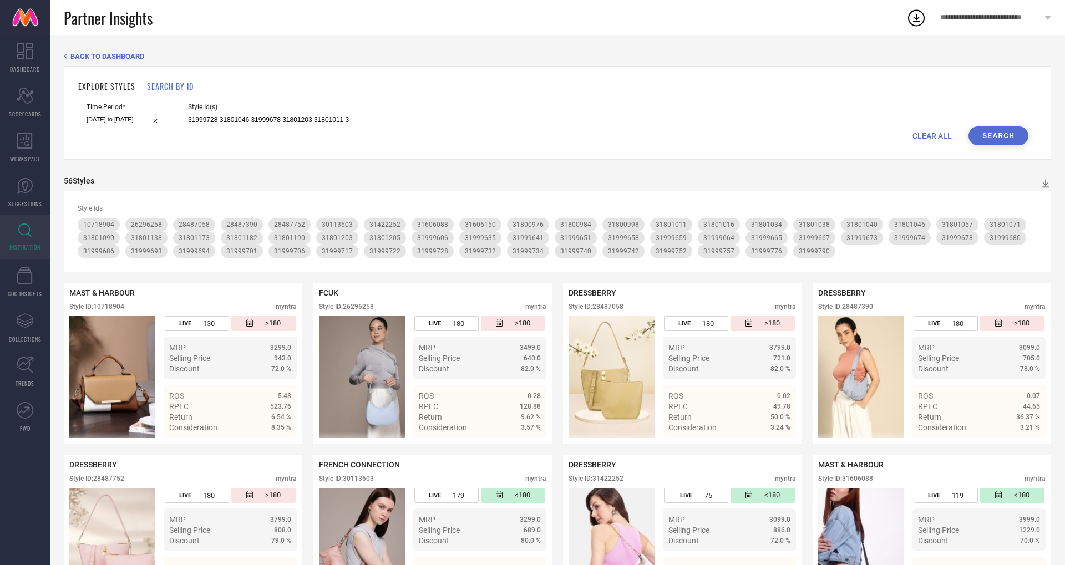
click at [188, 118] on input "31999728 31801046 31999678 31801203 31801011 31999742 31999680 31999706 3180105…" at bounding box center [268, 120] width 161 height 13
drag, startPoint x: 175, startPoint y: 118, endPoint x: 603, endPoint y: 146, distance: 429.0
click at [594, 146] on div "EXPLORE STYLES SEARCH BY ID Time Period* [DATE] to [DATE] Style Id(s) 31999728 …" at bounding box center [557, 113] width 987 height 94
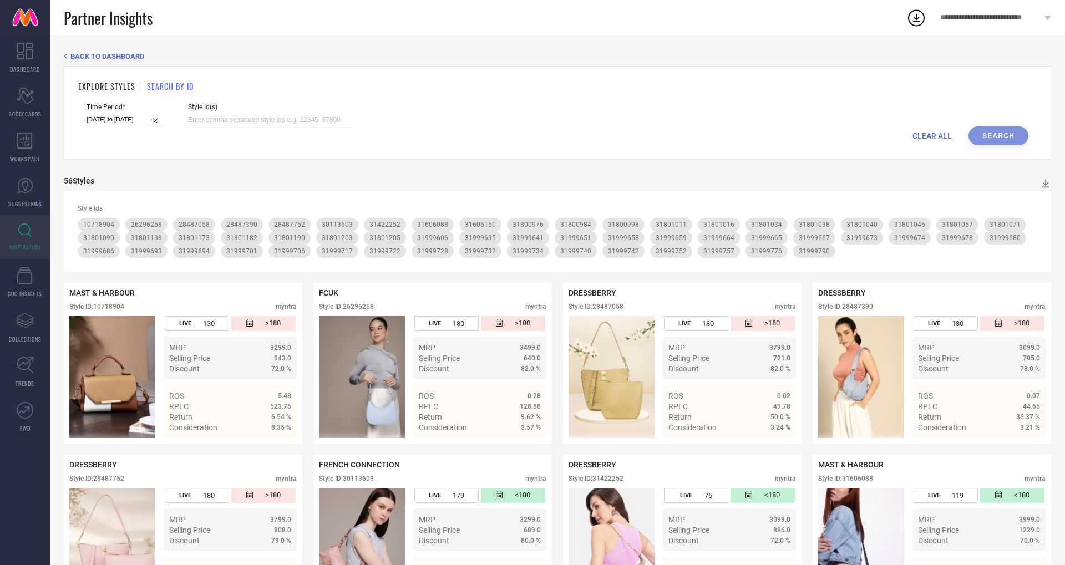
paste input "31422358 30128898 26296304 31801126 31801171 31606010 31999669 31801128 3157003…"
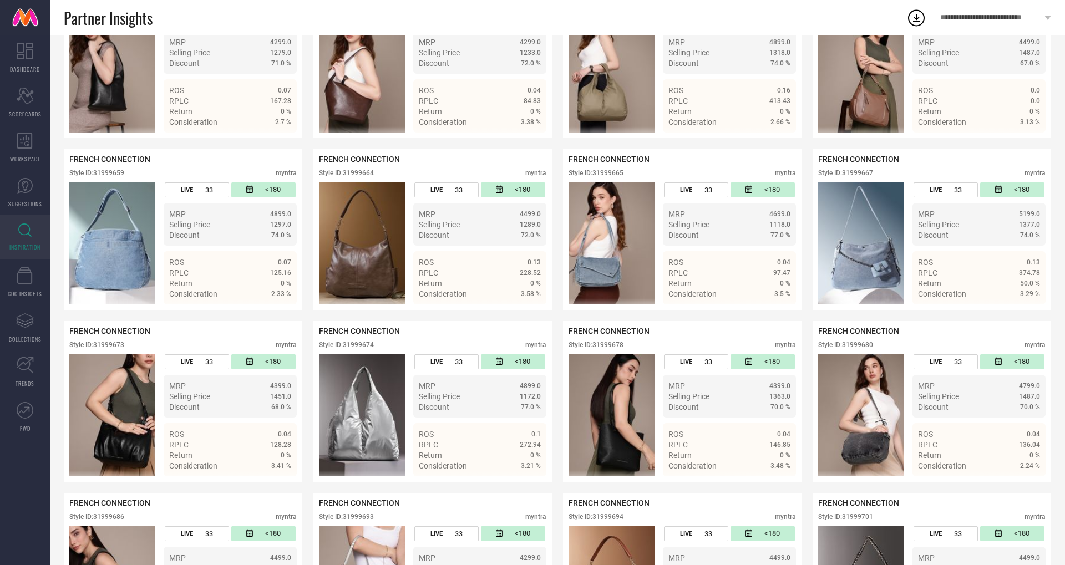
scroll to position [1515, 0]
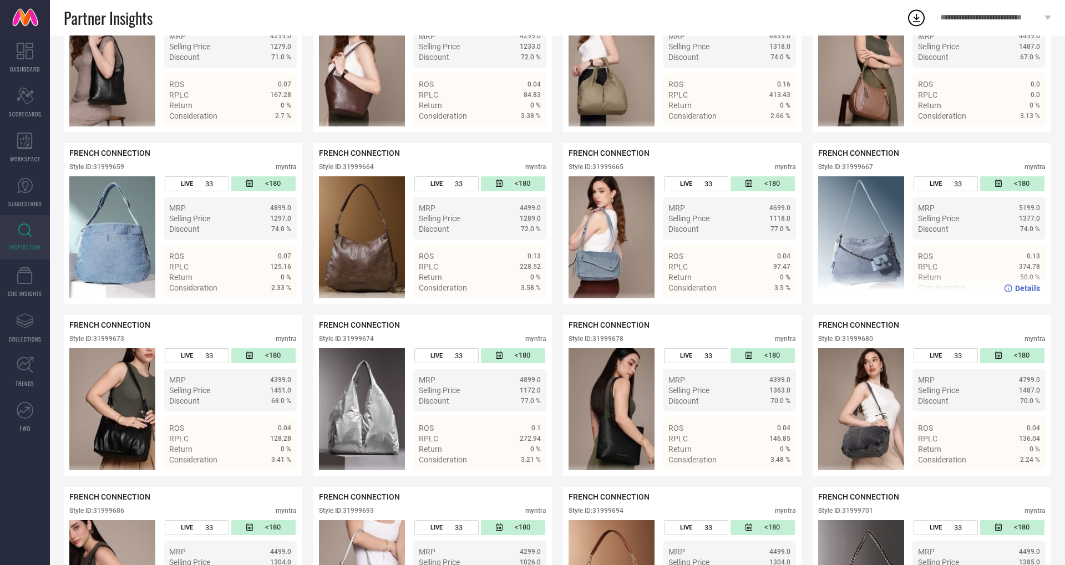
type input "31422358 30128898 26296304 31801126 31801171 31606010 31999669 31801128 3157003…"
drag, startPoint x: 845, startPoint y: 165, endPoint x: 876, endPoint y: 169, distance: 31.2
click at [876, 169] on div "Style ID: 31999667 myntra" at bounding box center [931, 169] width 227 height 13
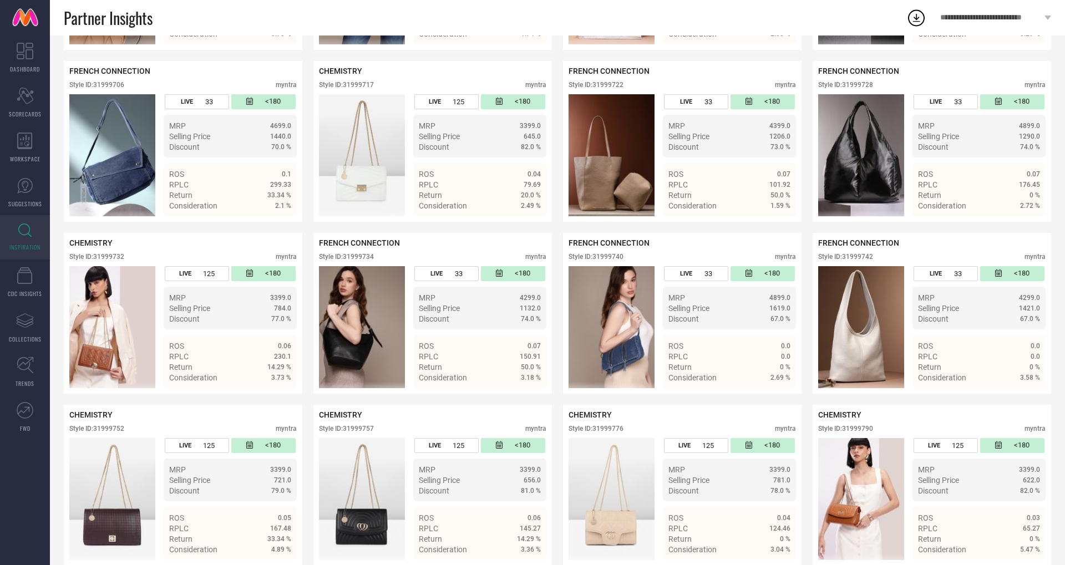
scroll to position [2130, 0]
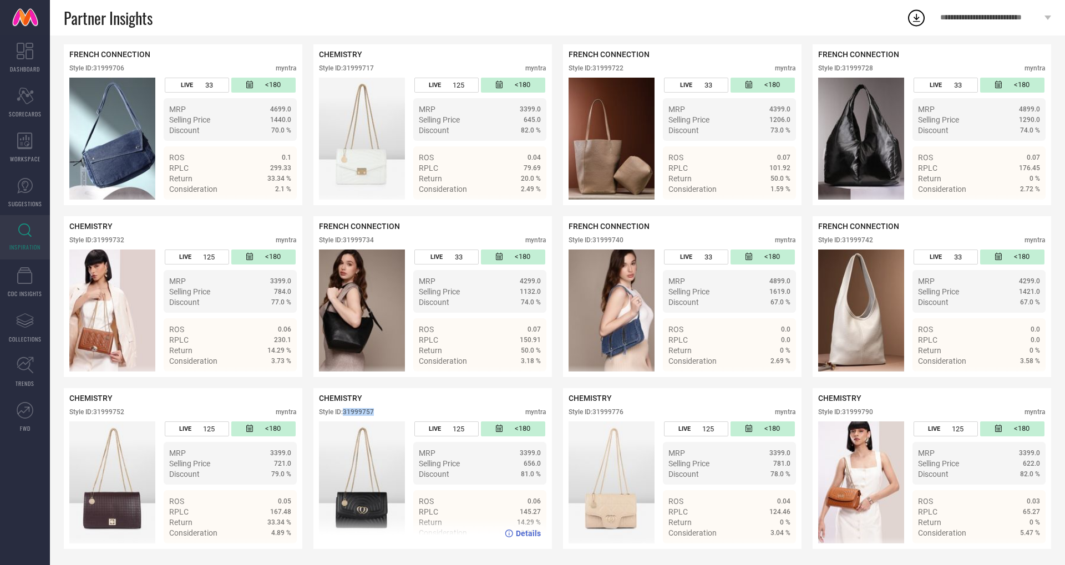
drag, startPoint x: 347, startPoint y: 413, endPoint x: 385, endPoint y: 413, distance: 38.3
click at [385, 413] on div "Style ID: 31999757 myntra" at bounding box center [432, 414] width 227 height 13
drag, startPoint x: 593, startPoint y: 410, endPoint x: 657, endPoint y: 410, distance: 63.2
click at [657, 410] on div "Style ID: 31999776 myntra" at bounding box center [681, 414] width 227 height 13
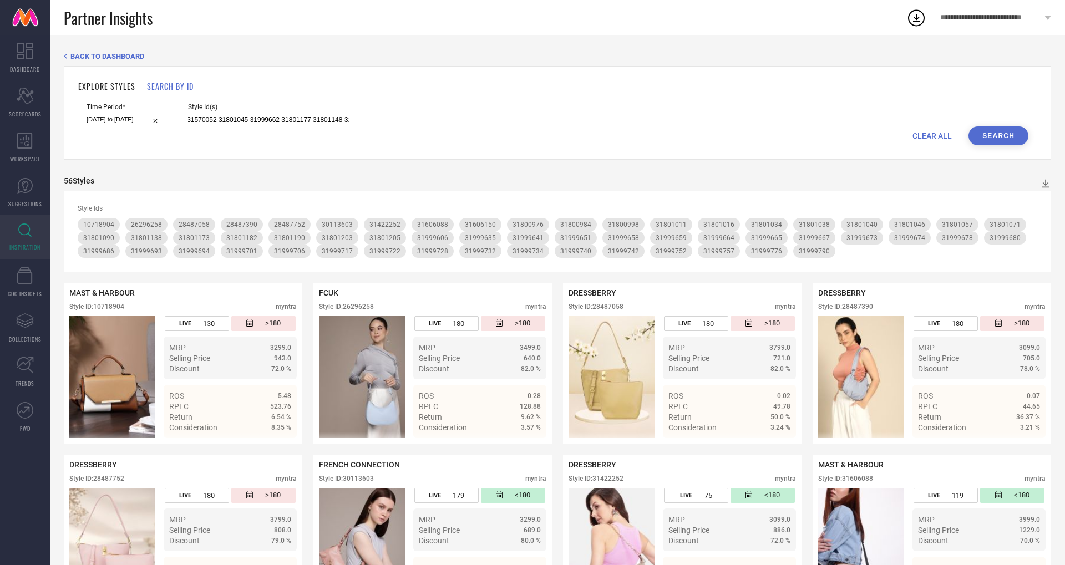
scroll to position [0, 2030]
drag, startPoint x: 176, startPoint y: 118, endPoint x: 502, endPoint y: 125, distance: 326.2
click at [502, 125] on div "Time Period* [DATE] to [DATE] Style Id(s) 31422358 30128898 26296304 31801126 3…" at bounding box center [558, 114] width 942 height 23
paste input "31422358 30128898 26296304 31801126 31801171 31606010 31999669 31801128 3157003…"
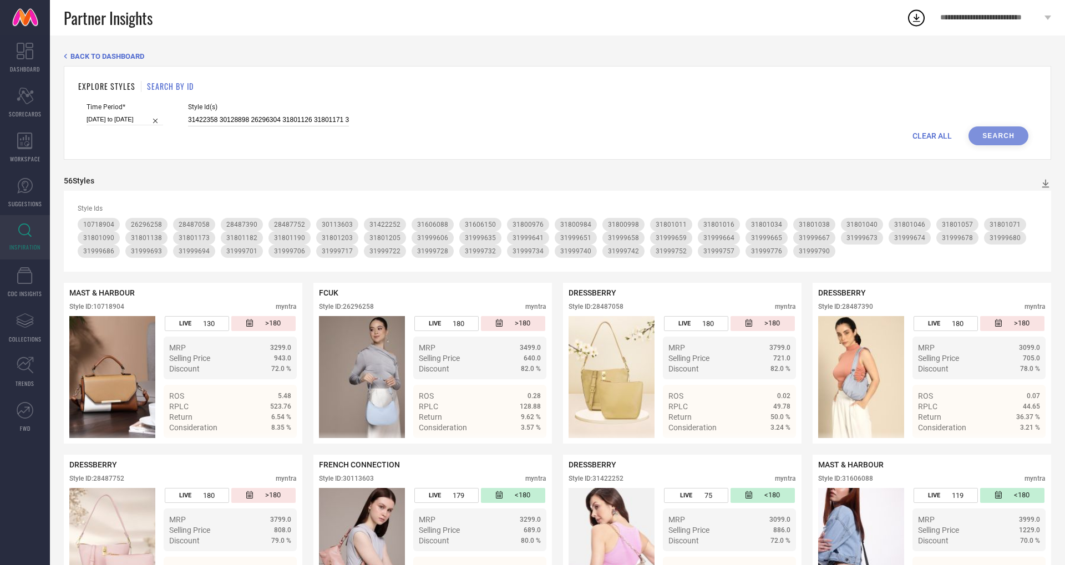
scroll to position [0, 1497]
type input "31422358 30128898 26296304 31801126 31801171 31606010 31999669 31801128 3157003…"
click at [995, 128] on button "Search" at bounding box center [998, 135] width 60 height 19
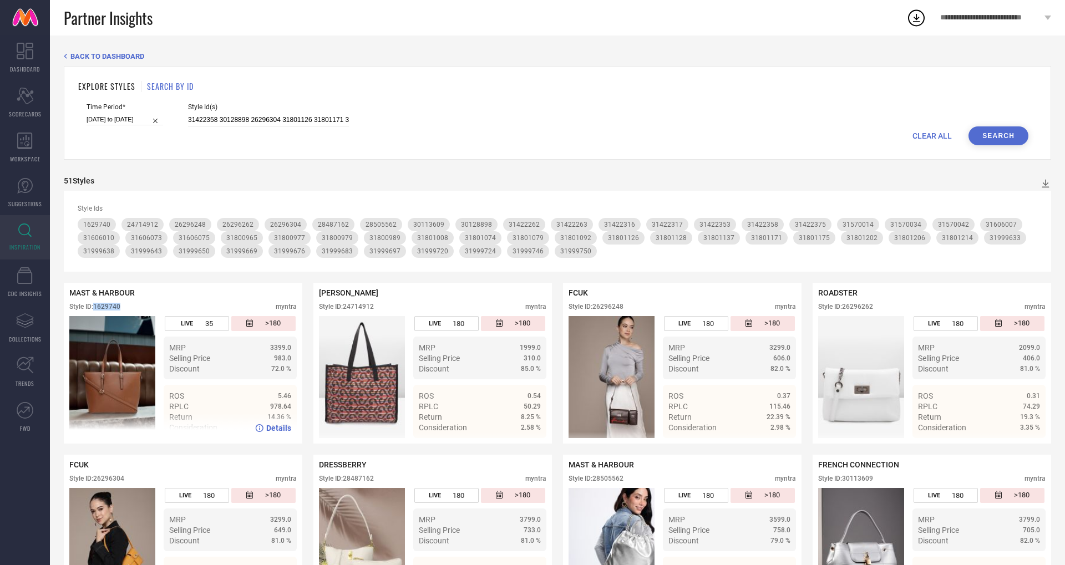
drag, startPoint x: 96, startPoint y: 307, endPoint x: 125, endPoint y: 306, distance: 28.9
click at [125, 306] on div "Style ID: 1629740 myntra" at bounding box center [182, 309] width 227 height 13
drag, startPoint x: 345, startPoint y: 306, endPoint x: 392, endPoint y: 306, distance: 47.1
click at [392, 306] on div "Style ID: 24714912 myntra" at bounding box center [432, 309] width 227 height 13
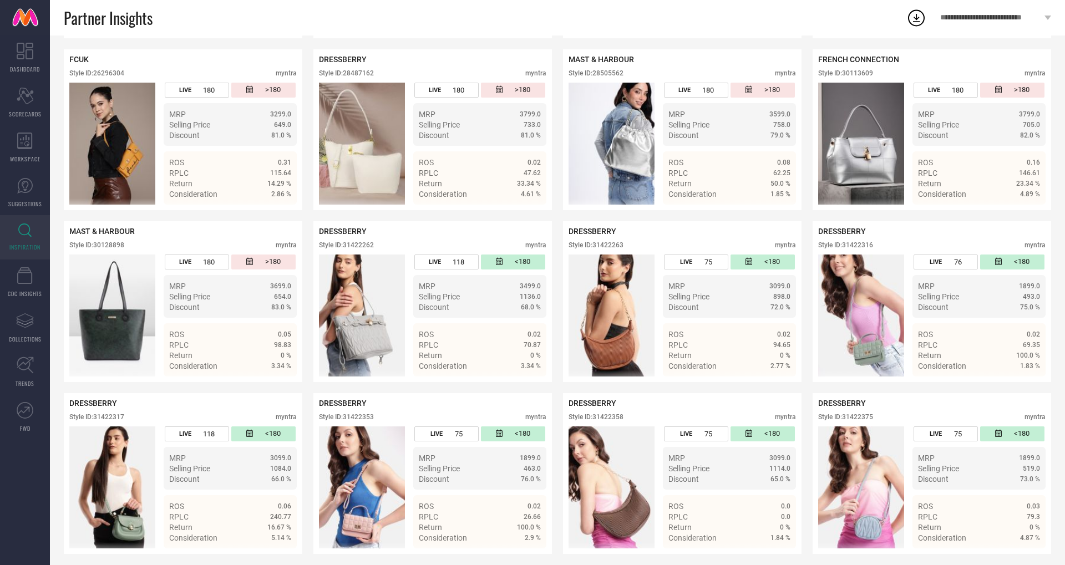
scroll to position [402, 0]
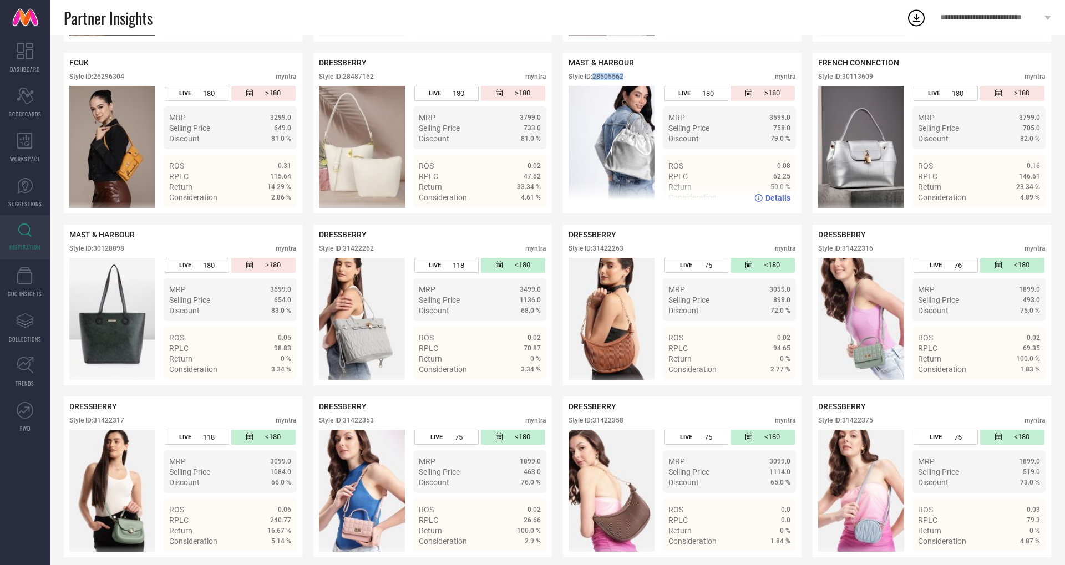
drag, startPoint x: 596, startPoint y: 77, endPoint x: 630, endPoint y: 72, distance: 34.7
click at [630, 73] on div "Style ID: 28505562 myntra" at bounding box center [681, 79] width 227 height 13
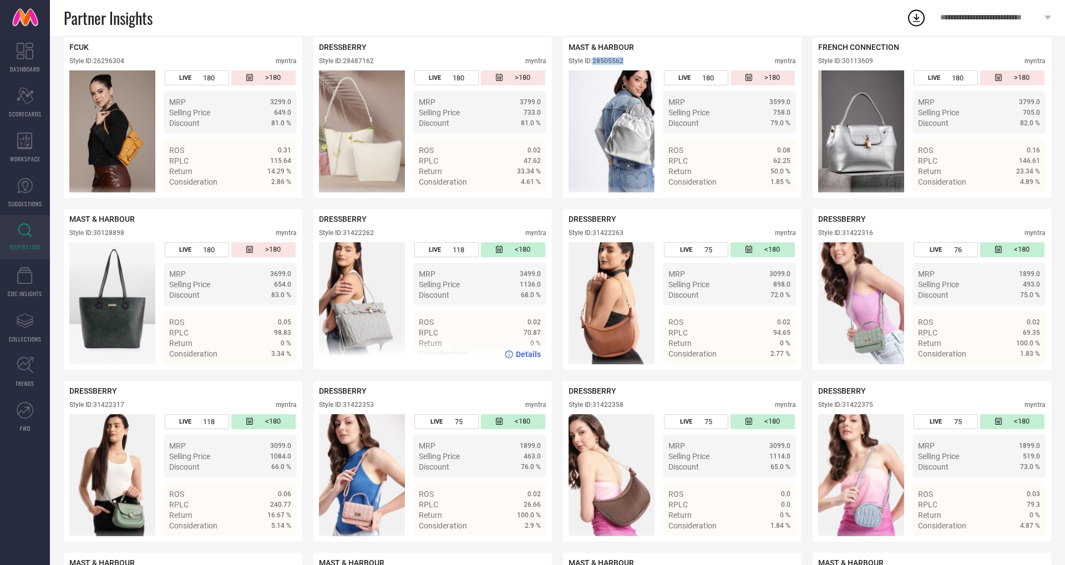
scroll to position [424, 0]
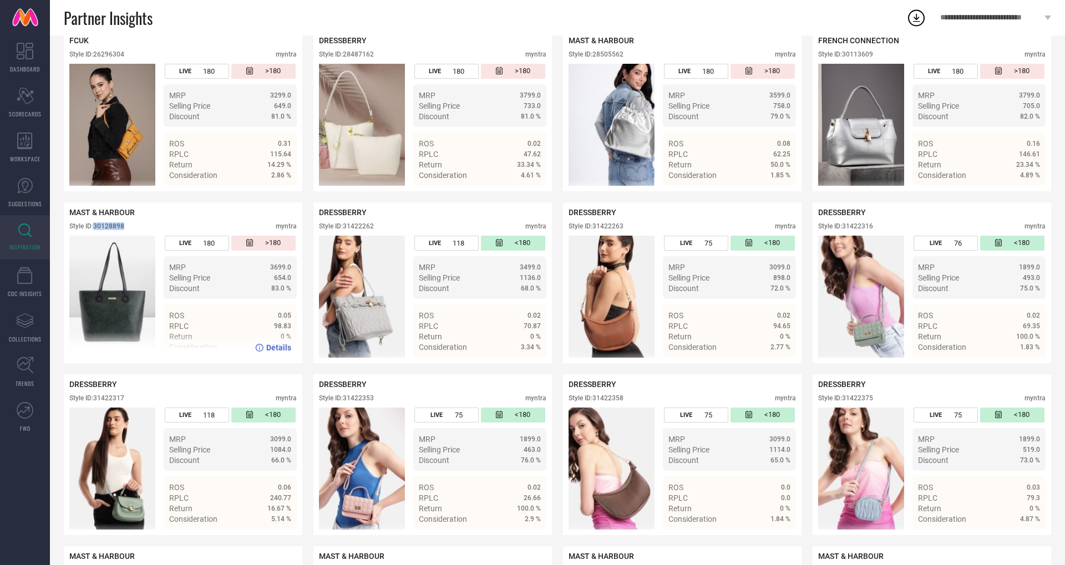
drag, startPoint x: 96, startPoint y: 226, endPoint x: 153, endPoint y: 225, distance: 56.6
click at [153, 225] on div "Style ID: 30128898 myntra" at bounding box center [182, 228] width 227 height 13
drag, startPoint x: 345, startPoint y: 224, endPoint x: 397, endPoint y: 228, distance: 52.3
click at [397, 228] on div "Style ID: 31422262 myntra" at bounding box center [432, 228] width 227 height 13
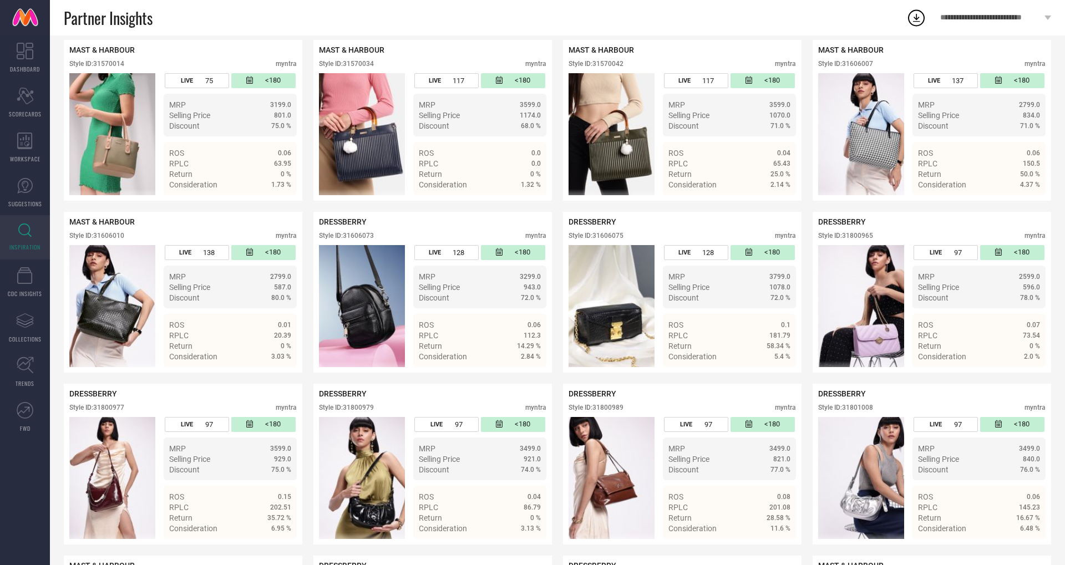
scroll to position [932, 0]
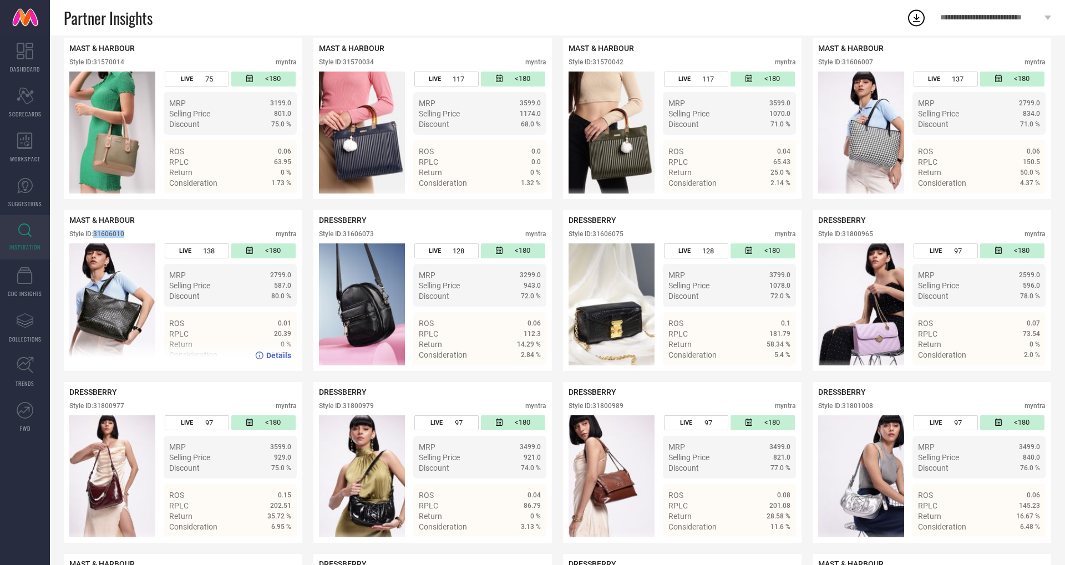
drag, startPoint x: 95, startPoint y: 235, endPoint x: 144, endPoint y: 235, distance: 49.4
click at [145, 235] on div "Style ID: 31606010 myntra" at bounding box center [182, 236] width 227 height 13
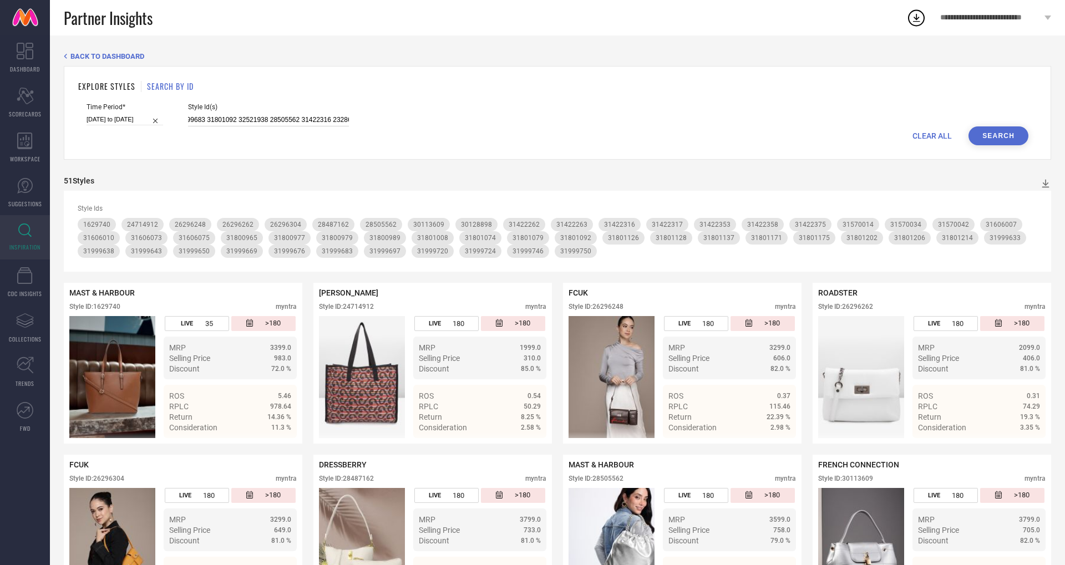
scroll to position [0, 1497]
drag, startPoint x: 176, startPoint y: 119, endPoint x: 555, endPoint y: 121, distance: 379.3
click at [555, 121] on div "Time Period* [DATE] to [DATE] Style Id(s) 31422358 30128898 26296304 31801126 3…" at bounding box center [558, 114] width 942 height 23
paste input "32467105 32467094 34798188 31801140 31999679 31999682 31999647 31999723 2409082…"
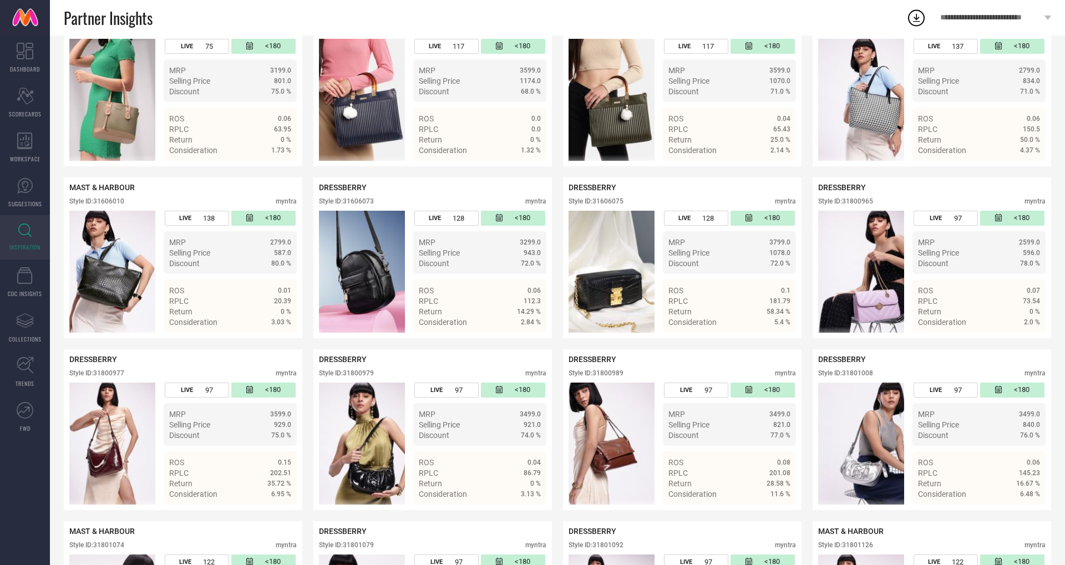
scroll to position [982, 0]
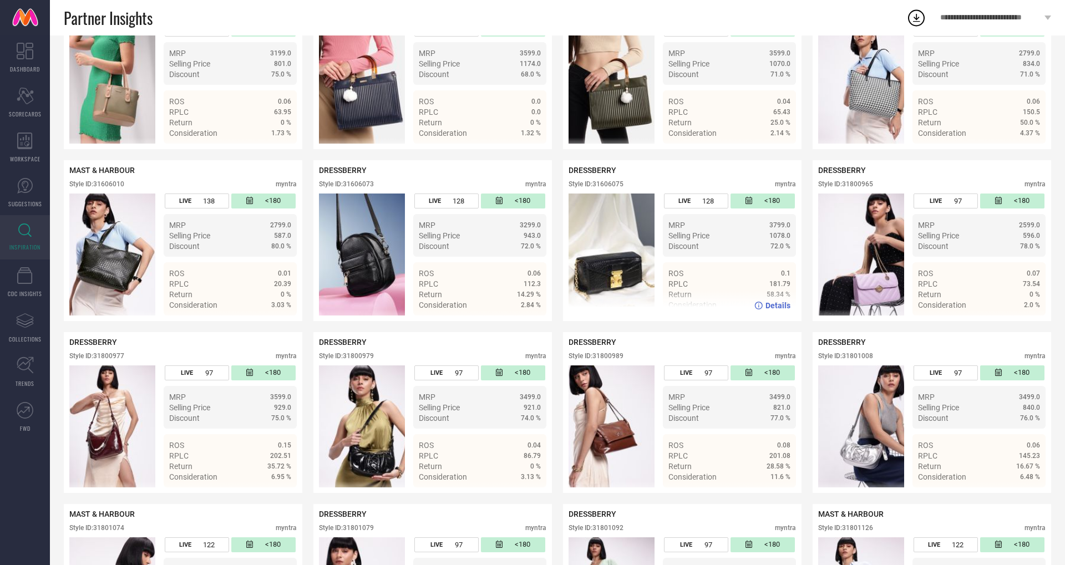
type input "32467105 32467094 34798188 31801140 31999679 31999682 31999647 31999723 2409082…"
drag, startPoint x: 595, startPoint y: 181, endPoint x: 642, endPoint y: 180, distance: 47.1
click at [642, 180] on div "Style ID: 31606075 myntra" at bounding box center [681, 186] width 227 height 13
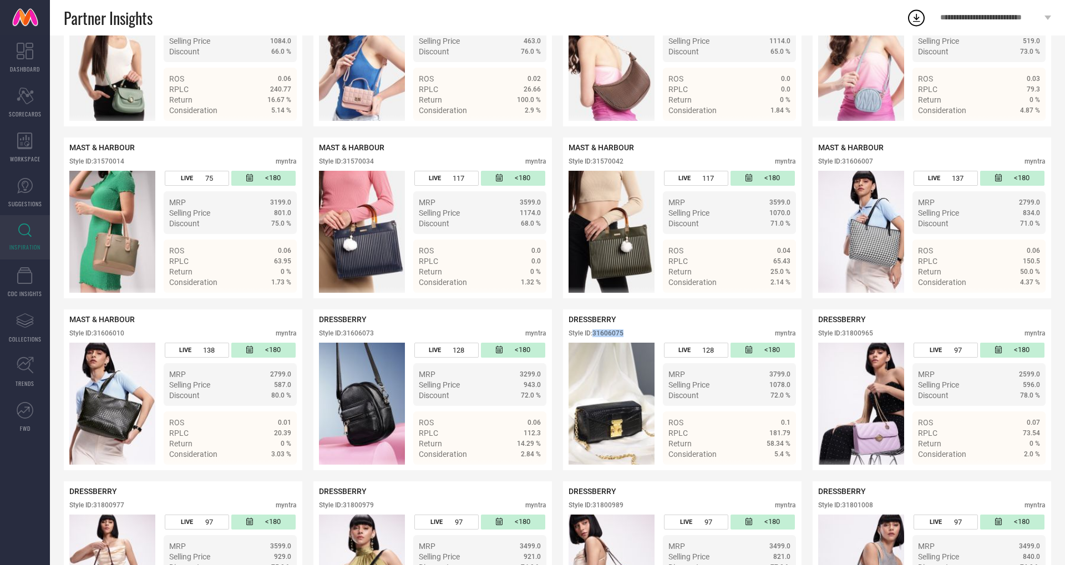
scroll to position [831, 0]
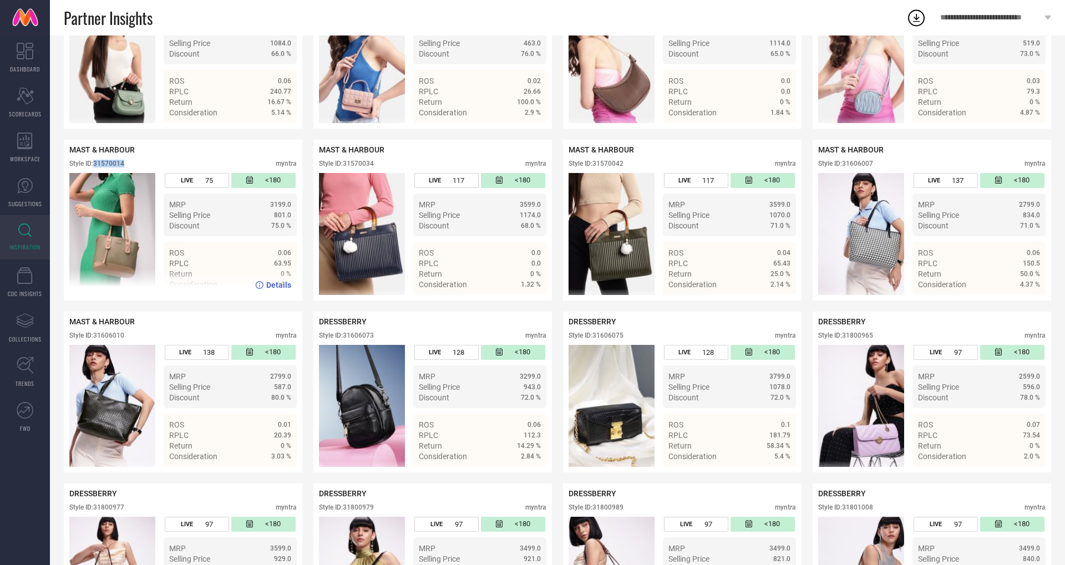
drag, startPoint x: 96, startPoint y: 161, endPoint x: 155, endPoint y: 162, distance: 58.8
click at [155, 162] on div "Style ID: 31570014 myntra" at bounding box center [182, 166] width 227 height 13
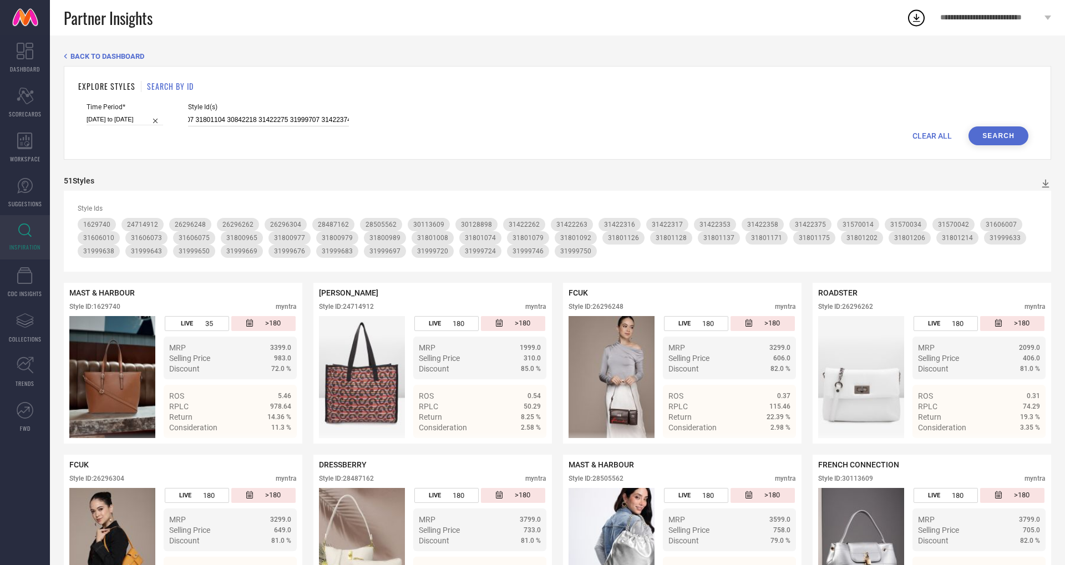
scroll to position [0, 1465]
drag, startPoint x: 175, startPoint y: 119, endPoint x: 637, endPoint y: 145, distance: 462.1
click at [637, 145] on div "EXPLORE STYLES SEARCH BY ID Time Period* [DATE] to [DATE] Style Id(s) 32467105 …" at bounding box center [557, 113] width 987 height 94
paste input "31801163 31606105 24090790 31422331 30113617 30842255 31422268 29556246 2955628…"
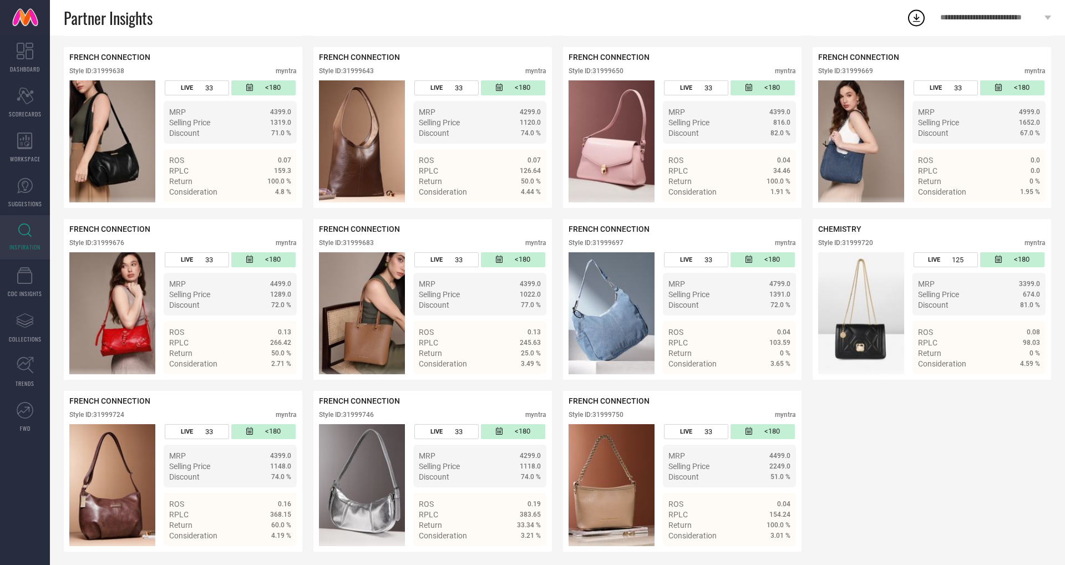
scroll to position [1958, 0]
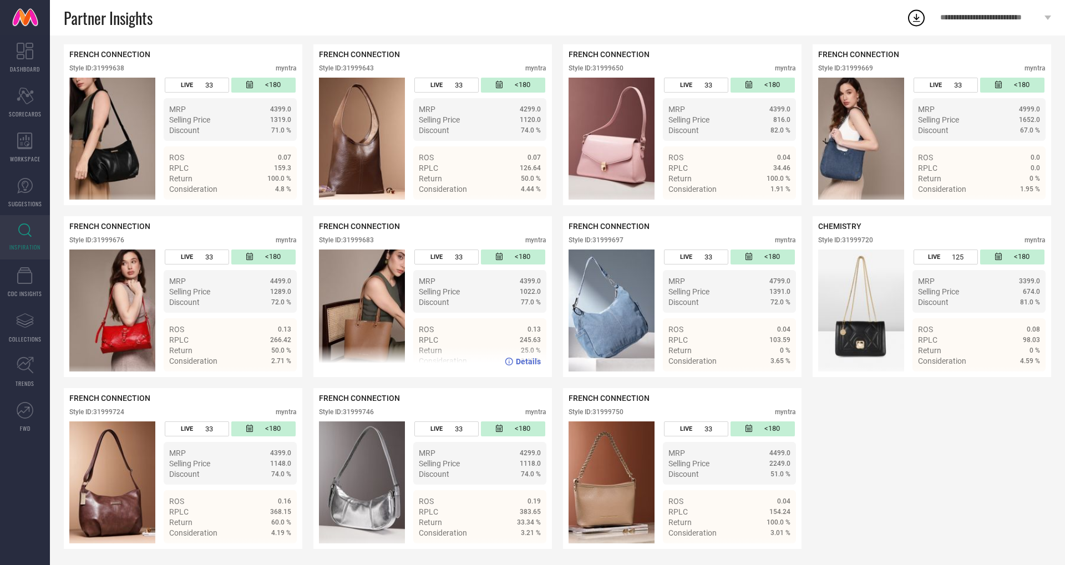
type input "31801163 31606105 24090790 31422331 30113617 30842255 31422268 29556246 2955628…"
drag, startPoint x: 344, startPoint y: 241, endPoint x: 393, endPoint y: 239, distance: 48.8
click at [394, 239] on div "Style ID: 31999683 myntra" at bounding box center [432, 242] width 227 height 13
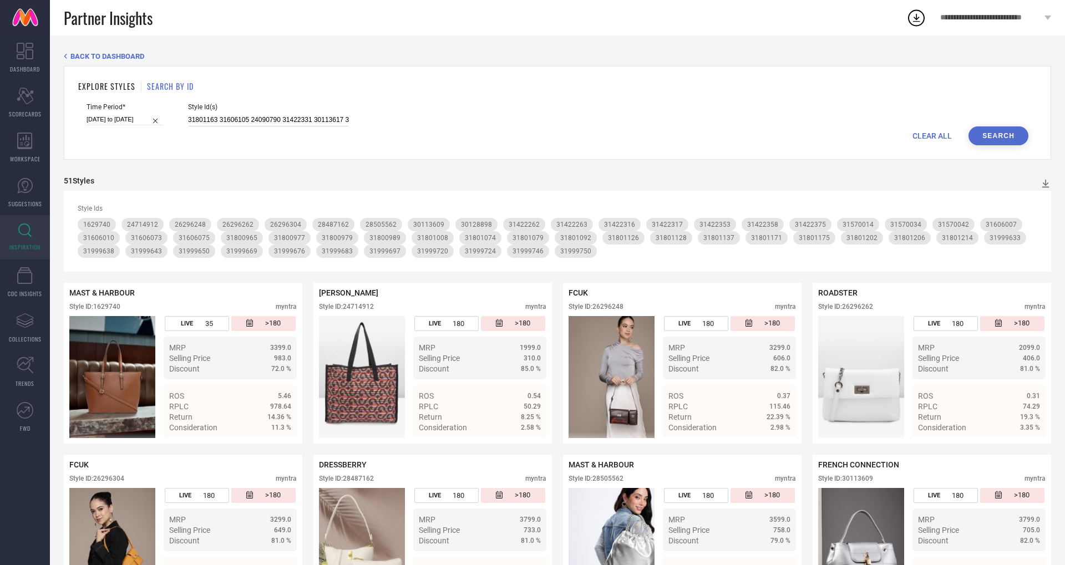
scroll to position [0, 1282]
drag, startPoint x: 177, startPoint y: 121, endPoint x: 479, endPoint y: 114, distance: 301.8
click at [471, 120] on div "Time Period* [DATE] to [DATE] Style Id(s) 31801163 31606105 24090790 31422331 3…" at bounding box center [558, 114] width 942 height 23
paste input "31801056 31999645 31999509 31422293 24709230 31418036 31801219 31570002 3157001…"
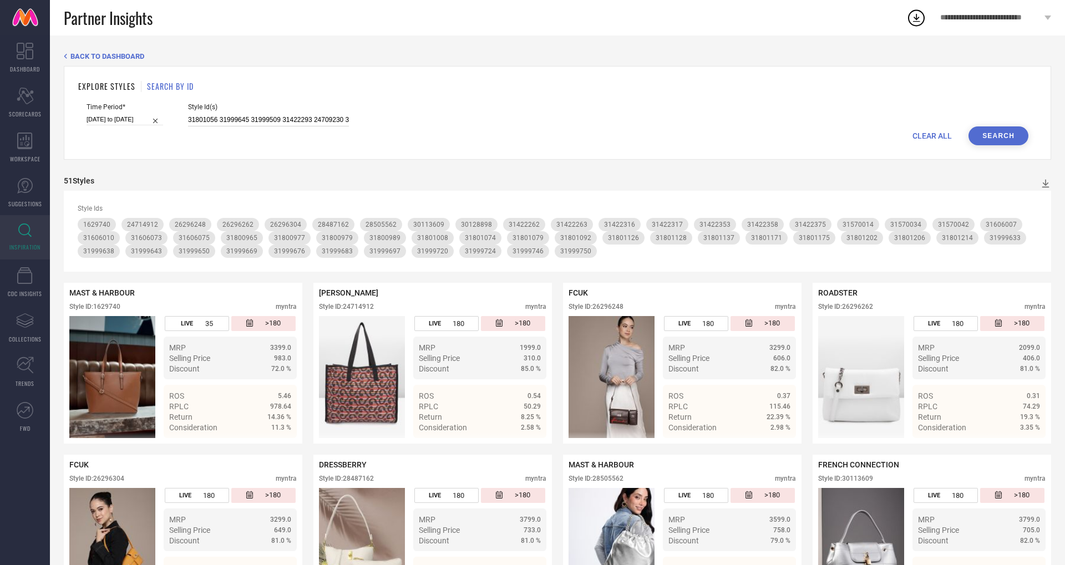
scroll to position [0, 1056]
type input "31801056 31999645 31999509 31422293 24709230 31418036 31801219 31570002 3157001…"
click at [982, 139] on button "Search" at bounding box center [998, 135] width 60 height 19
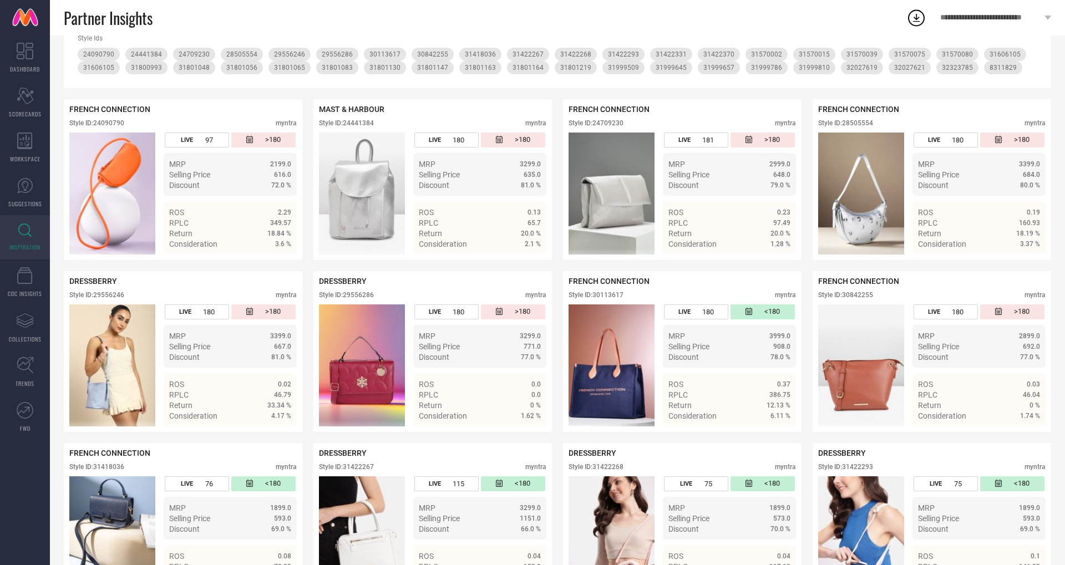
scroll to position [210, 0]
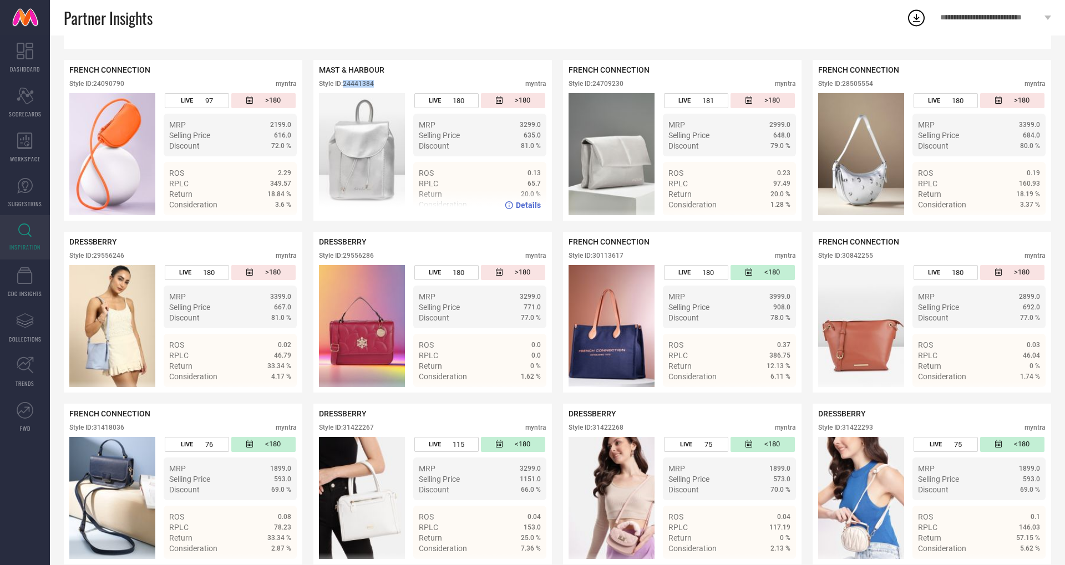
drag, startPoint x: 345, startPoint y: 84, endPoint x: 400, endPoint y: 83, distance: 54.4
click at [400, 83] on div "Style ID: 24441384 myntra" at bounding box center [432, 86] width 227 height 13
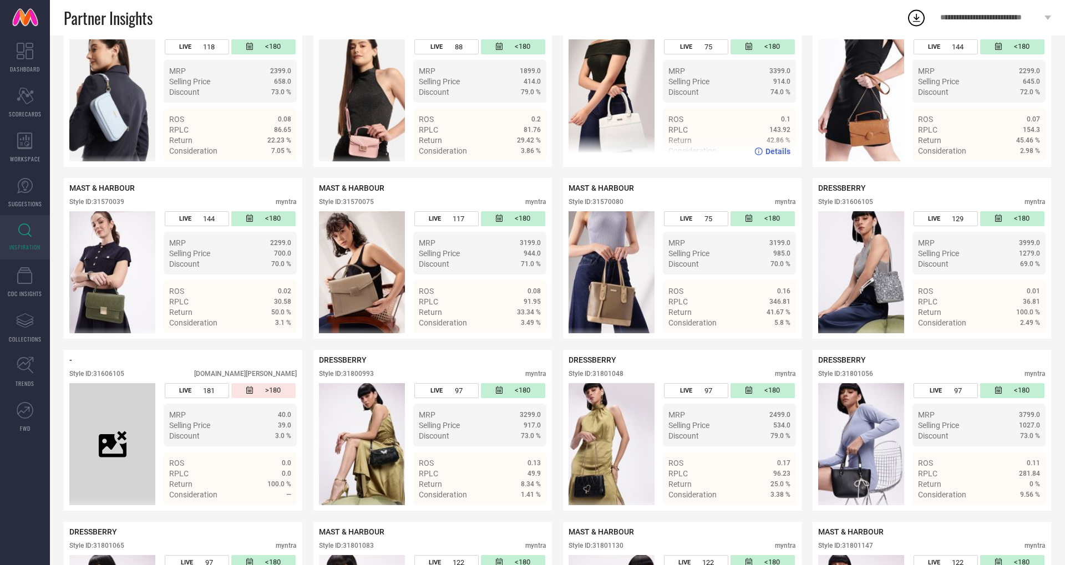
scroll to position [781, 0]
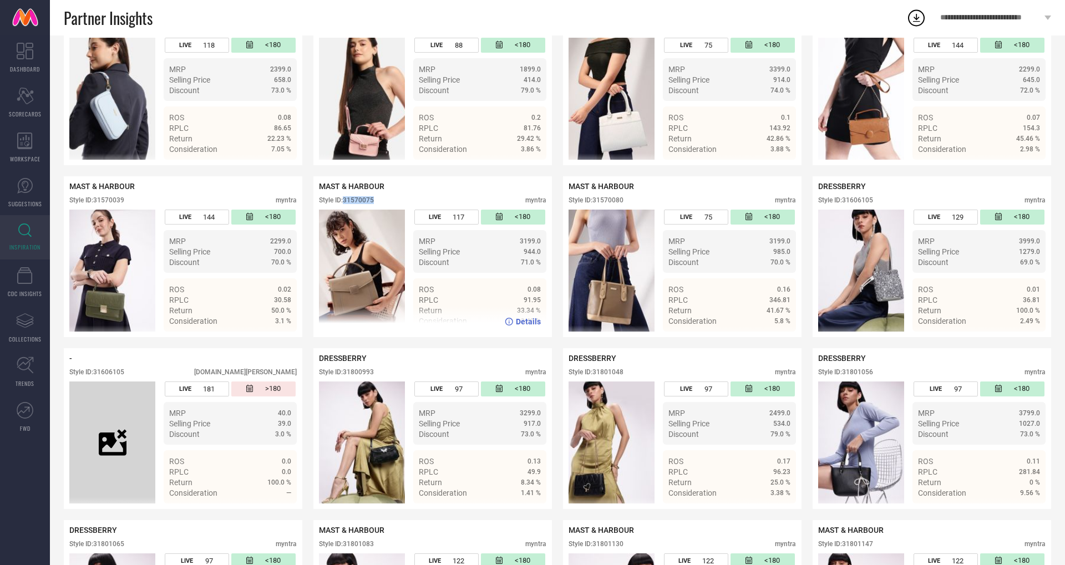
drag, startPoint x: 345, startPoint y: 198, endPoint x: 392, endPoint y: 198, distance: 46.0
click at [392, 198] on div "Style ID: 31570075 myntra" at bounding box center [432, 202] width 227 height 13
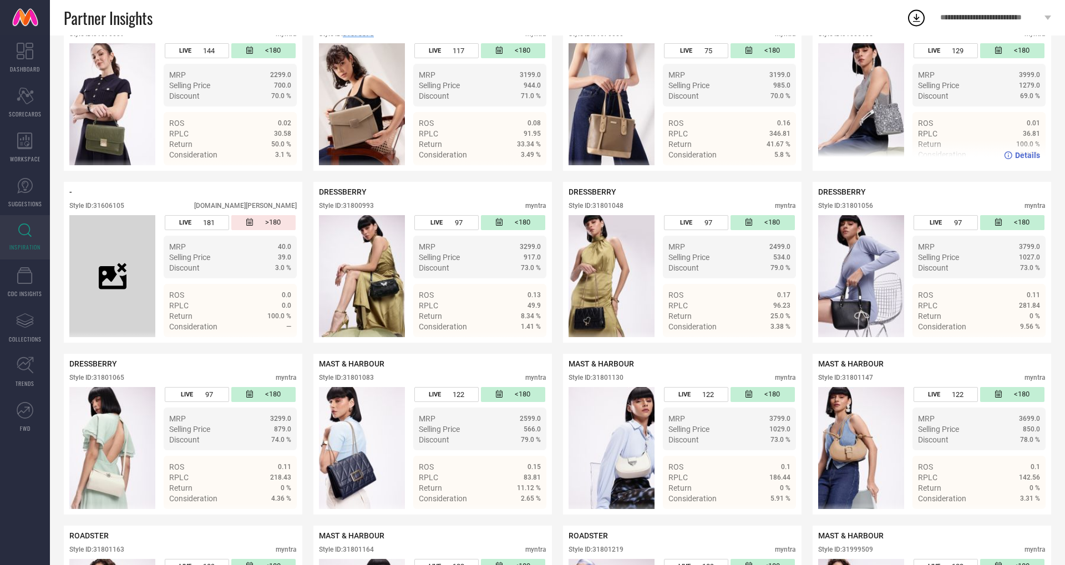
scroll to position [888, 0]
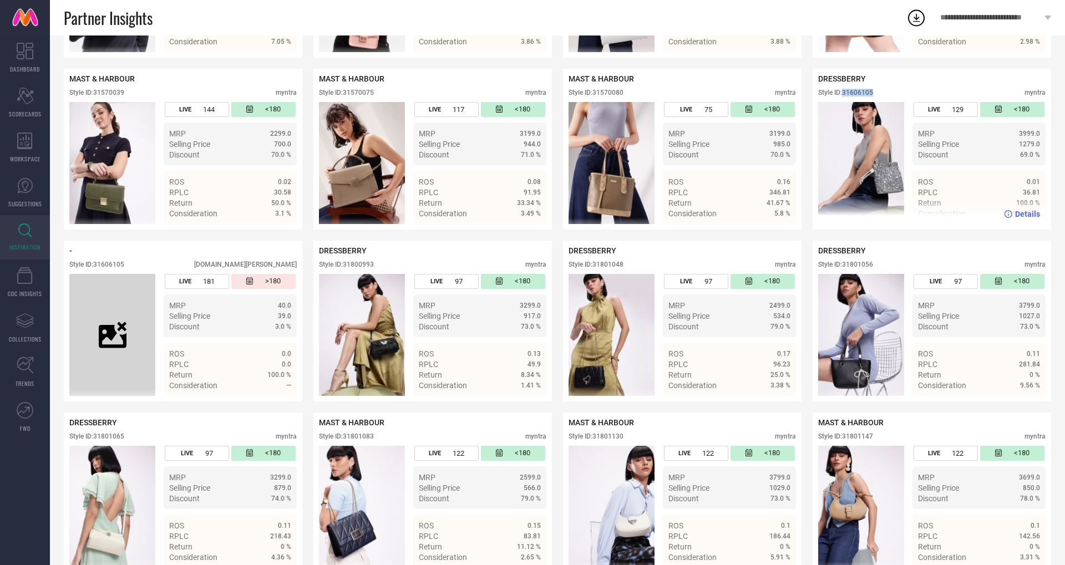
drag, startPoint x: 845, startPoint y: 92, endPoint x: 888, endPoint y: 92, distance: 43.8
click at [889, 92] on div "Style ID: 31606105 myntra" at bounding box center [931, 95] width 227 height 13
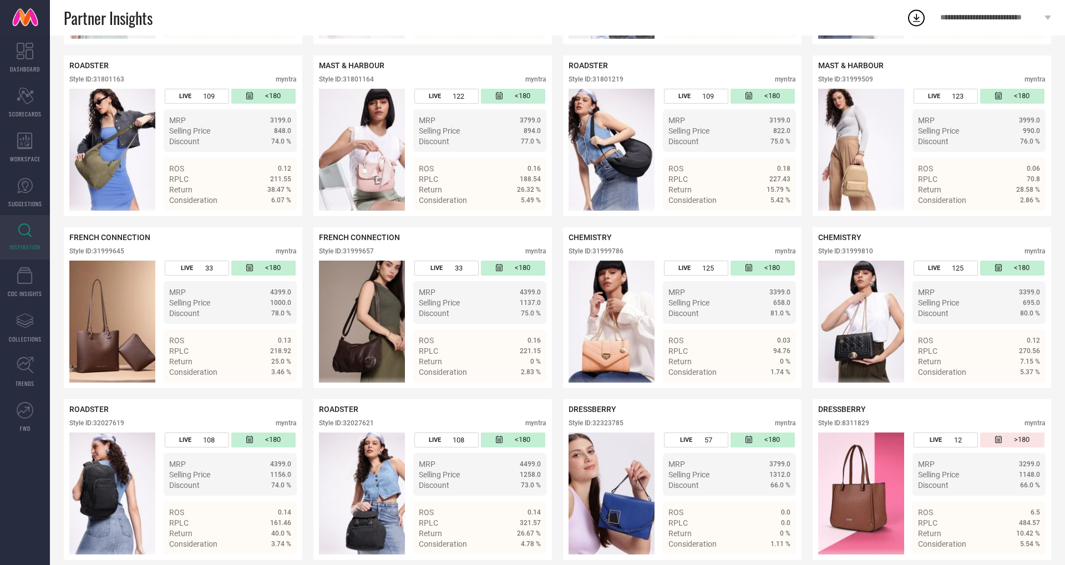
scroll to position [1429, 0]
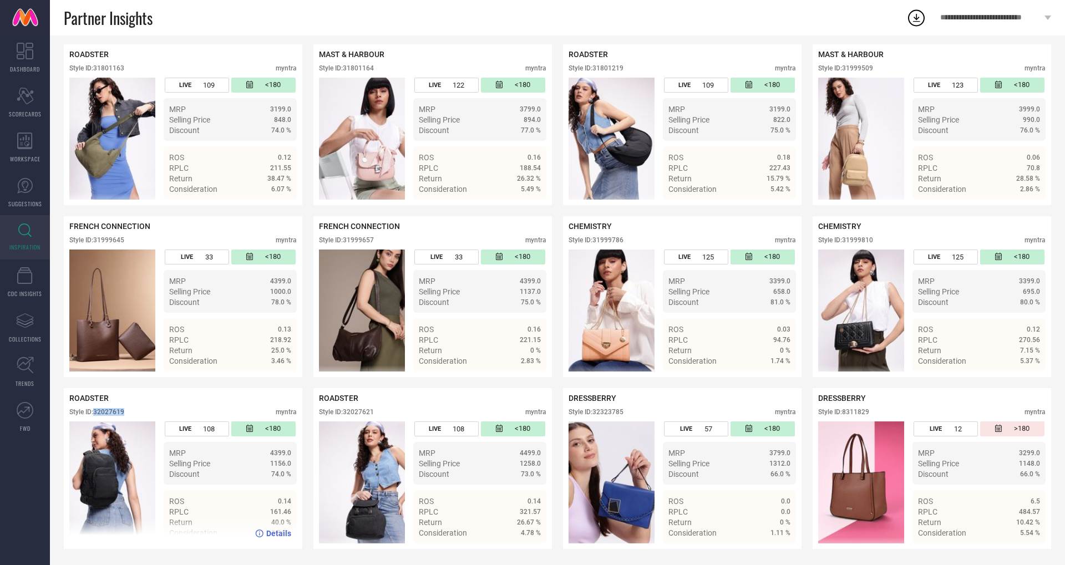
drag, startPoint x: 95, startPoint y: 411, endPoint x: 145, endPoint y: 411, distance: 49.9
click at [145, 411] on div "Style ID: 32027619 myntra" at bounding box center [182, 414] width 227 height 13
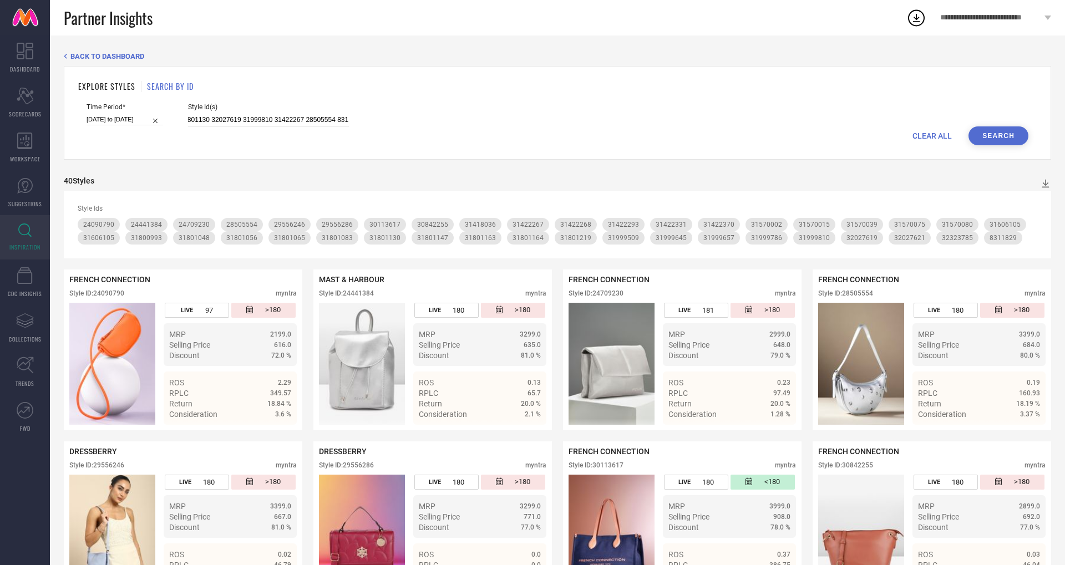
scroll to position [0, 1057]
drag, startPoint x: 175, startPoint y: 118, endPoint x: 480, endPoint y: 140, distance: 305.3
click at [480, 140] on form "Time Period* [DATE] to [DATE] Style Id(s) 31801056 31999645 31999509 31422293 2…" at bounding box center [557, 124] width 958 height 42
paste input "32466954 32467033 32466933 32467112 32467123 34797693 34797694 34797692 3479769…"
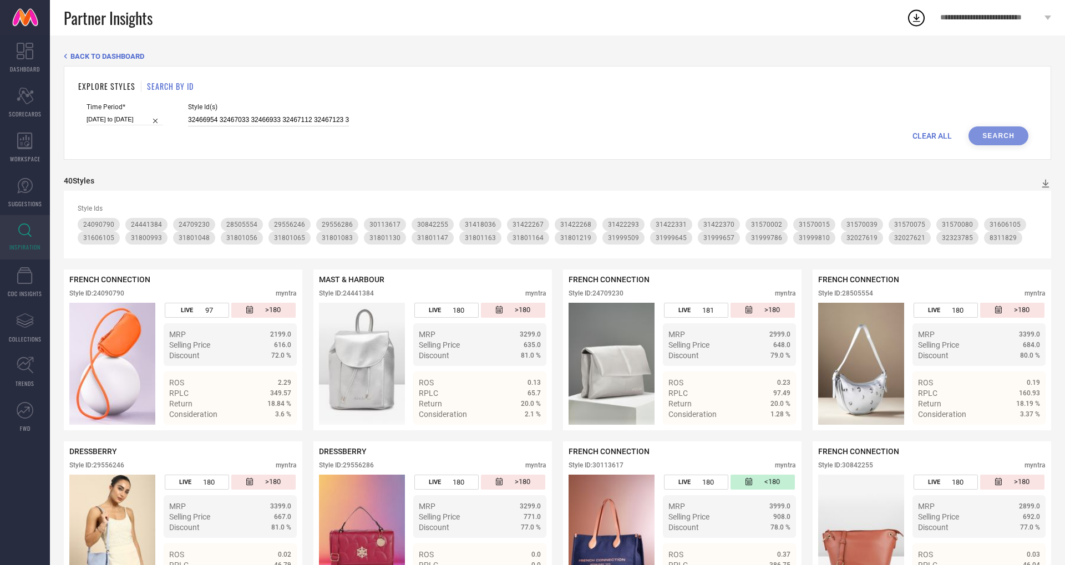
scroll to position [0, 685]
type input "32466954 32467033 32466933 32467112 32467123 34797693 34797694 34797692 3479769…"
click at [1000, 138] on button "Search" at bounding box center [998, 135] width 60 height 19
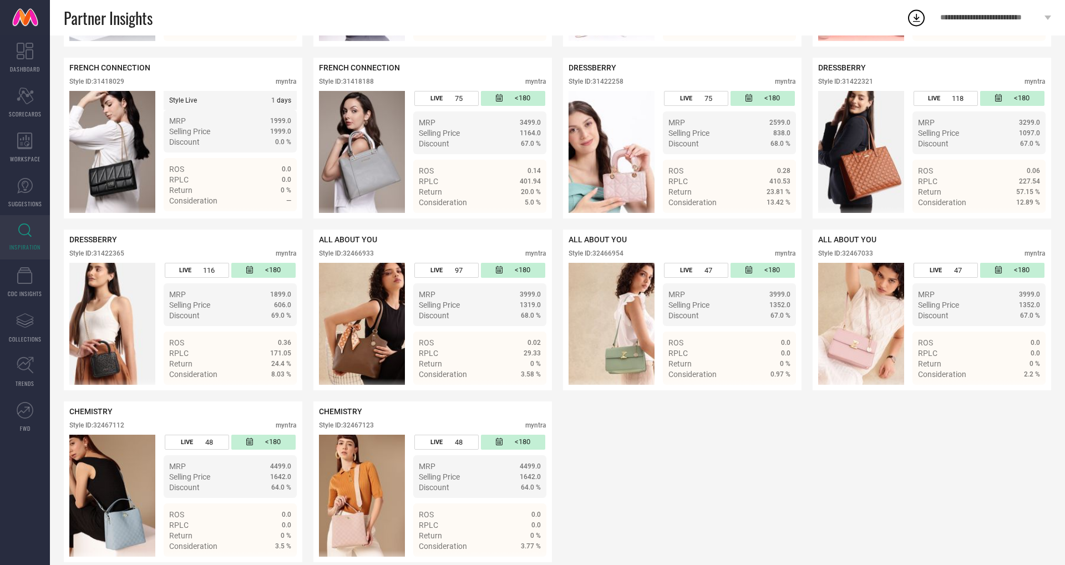
scroll to position [384, 0]
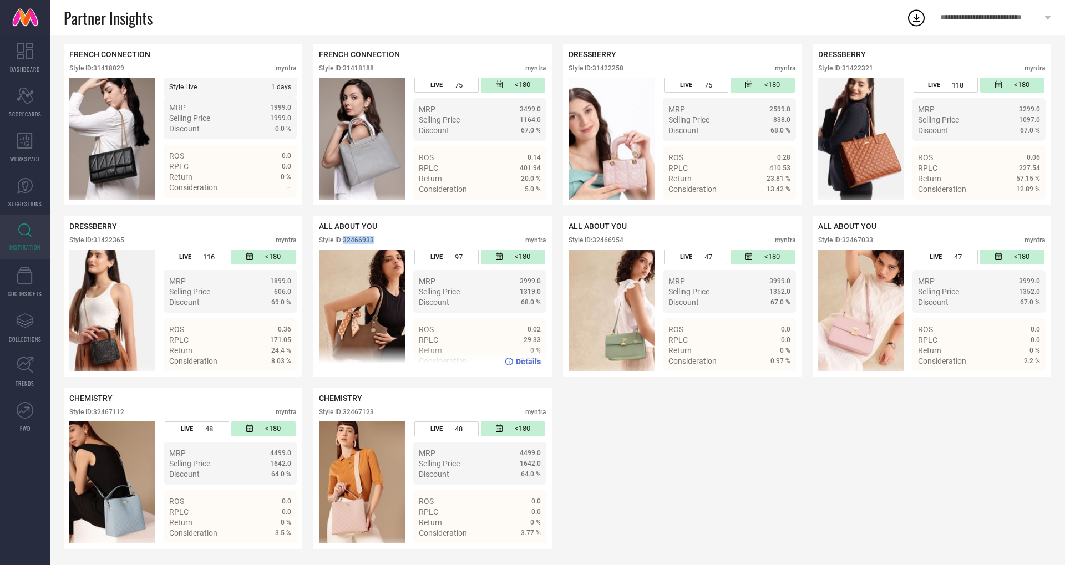
drag, startPoint x: 346, startPoint y: 240, endPoint x: 409, endPoint y: 238, distance: 63.2
click at [409, 239] on div "Style ID: 32466933 myntra" at bounding box center [432, 242] width 227 height 13
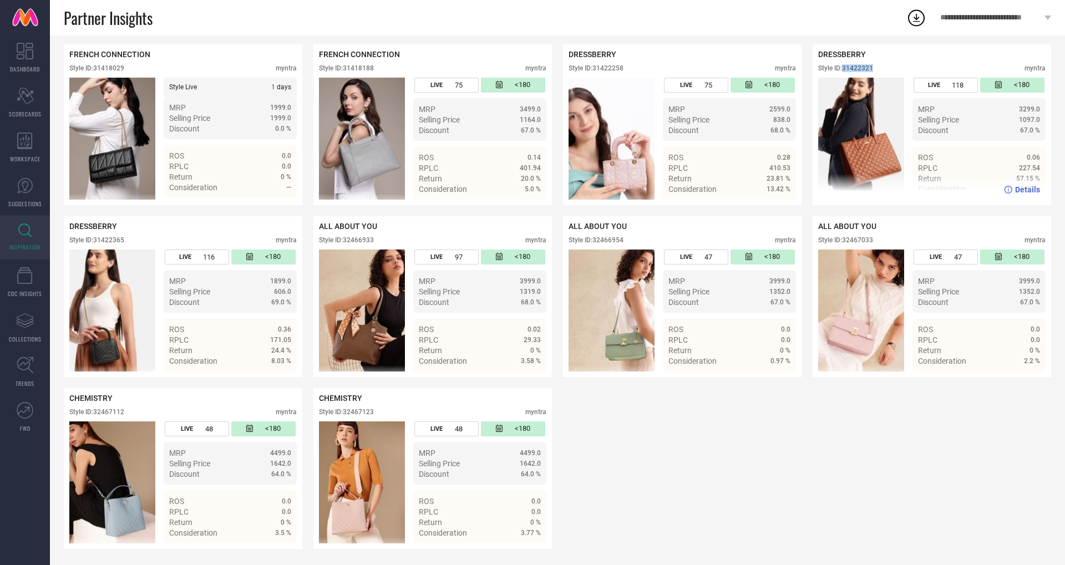
drag, startPoint x: 844, startPoint y: 65, endPoint x: 892, endPoint y: 65, distance: 47.7
click at [892, 65] on div "Style ID: 31422321 myntra" at bounding box center [931, 70] width 227 height 13
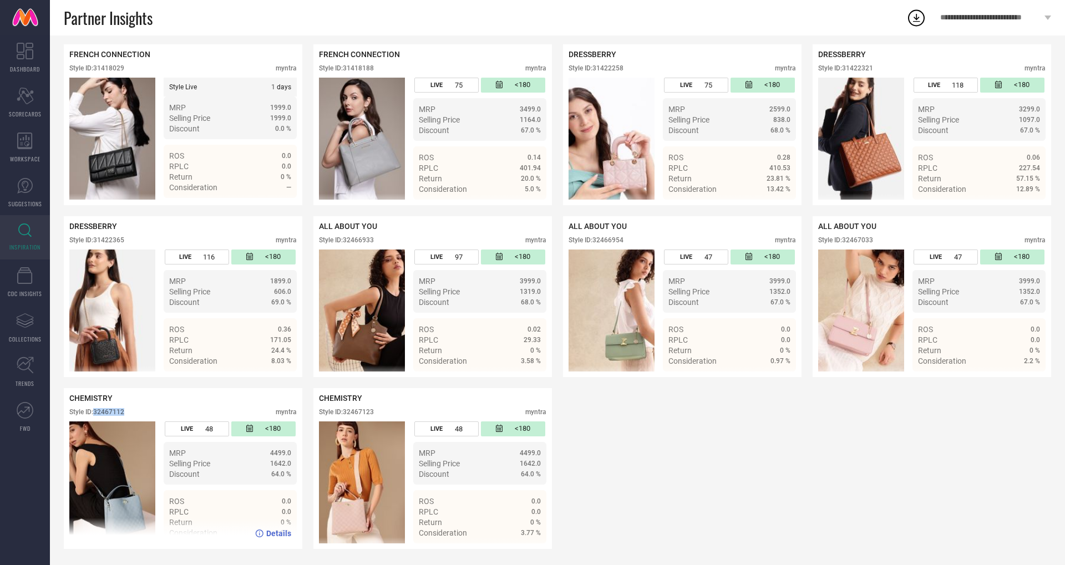
drag, startPoint x: 95, startPoint y: 411, endPoint x: 138, endPoint y: 413, distance: 43.3
click at [138, 413] on div "Style ID: 32467112 myntra" at bounding box center [182, 414] width 227 height 13
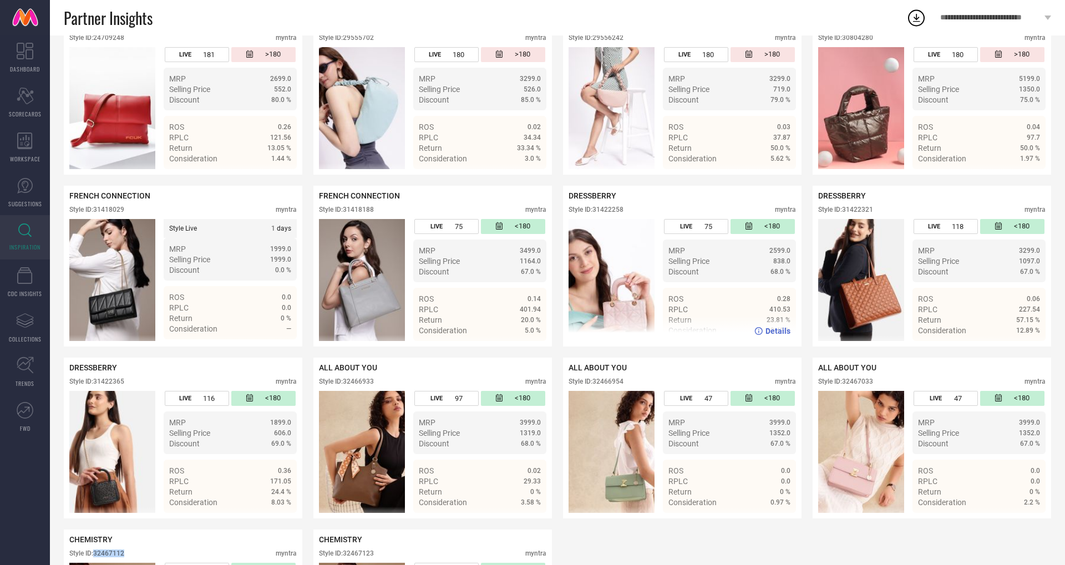
scroll to position [246, 0]
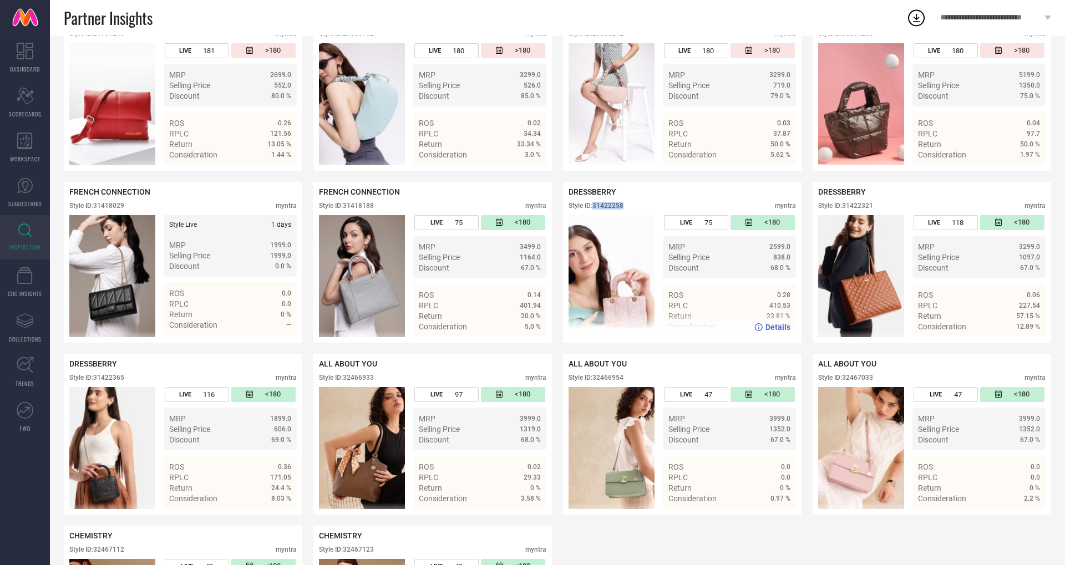
drag, startPoint x: 592, startPoint y: 204, endPoint x: 634, endPoint y: 204, distance: 41.6
click at [634, 204] on div "Style ID: 31422258 myntra" at bounding box center [681, 208] width 227 height 13
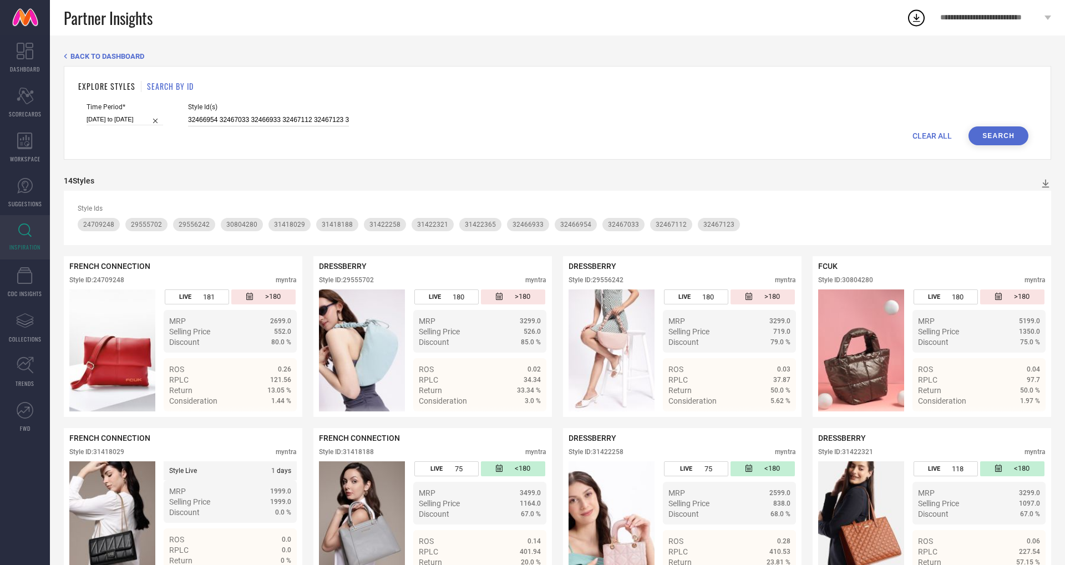
scroll to position [0, 685]
drag, startPoint x: 176, startPoint y: 119, endPoint x: 438, endPoint y: 120, distance: 261.2
click at [438, 120] on div "Time Period* [DATE] to [DATE] Style Id(s) 32466954 32467033 32466933 32467112 3…" at bounding box center [558, 114] width 942 height 23
paste input "31801051 31606016 31606036 32027904 31606159 32466981 32467062 32323925 3232391…"
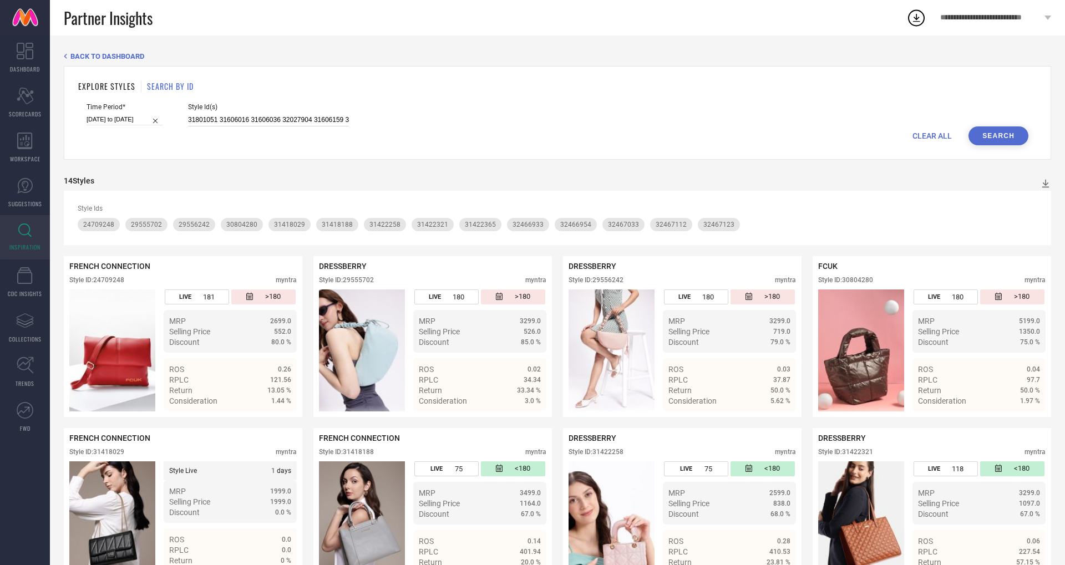
scroll to position [0, 524]
type input "31801051 31606016 31606036 32027904 31606159 32466981 32467062 32323925 3232391…"
click at [1018, 134] on button "Search" at bounding box center [998, 135] width 60 height 19
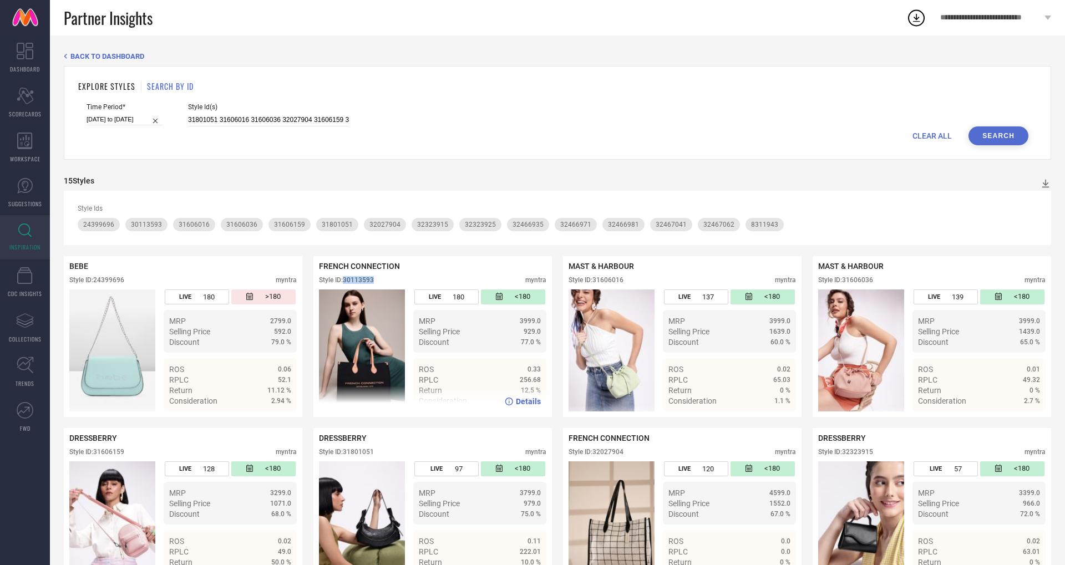
drag, startPoint x: 344, startPoint y: 279, endPoint x: 410, endPoint y: 281, distance: 65.5
click at [409, 281] on div "Style ID: 30113593 myntra" at bounding box center [432, 282] width 227 height 13
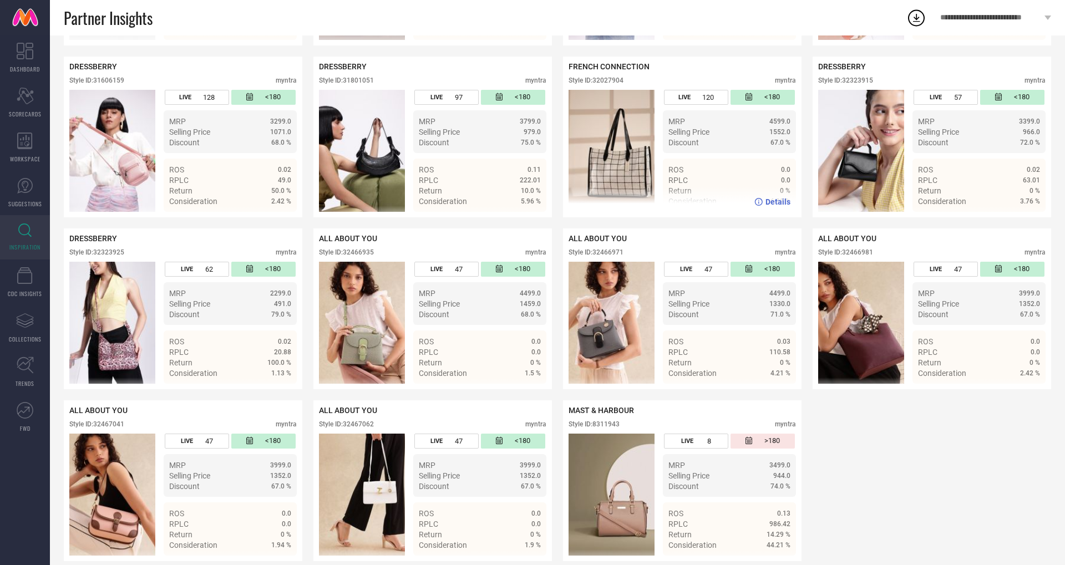
scroll to position [384, 0]
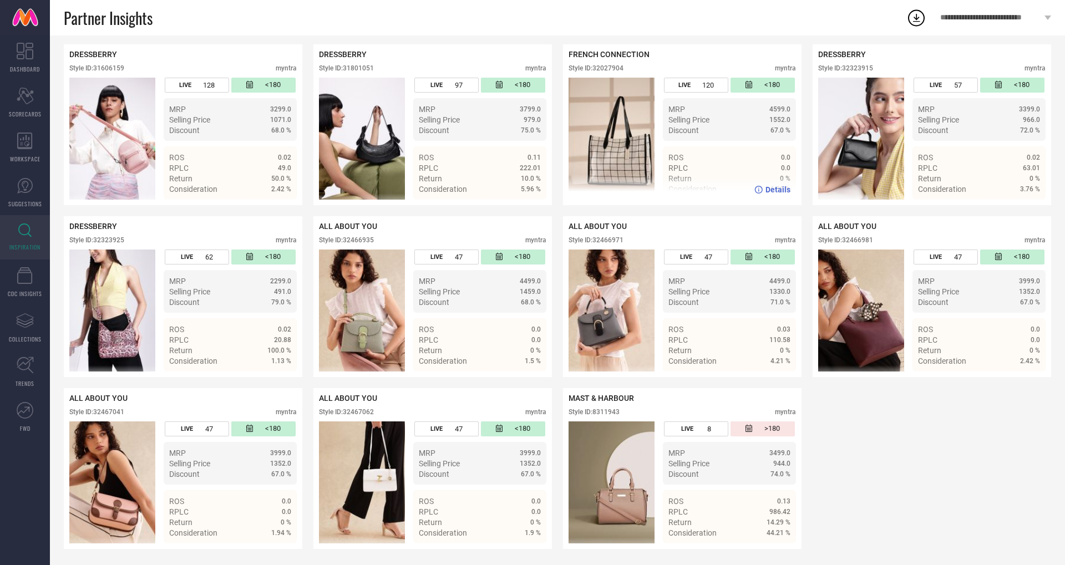
click at [597, 69] on div "Style ID: 32027904" at bounding box center [595, 68] width 55 height 8
drag, startPoint x: 596, startPoint y: 69, endPoint x: 638, endPoint y: 68, distance: 42.7
click at [638, 68] on div "Style ID: 32027904 myntra" at bounding box center [681, 70] width 227 height 13
